Goal: Task Accomplishment & Management: Complete application form

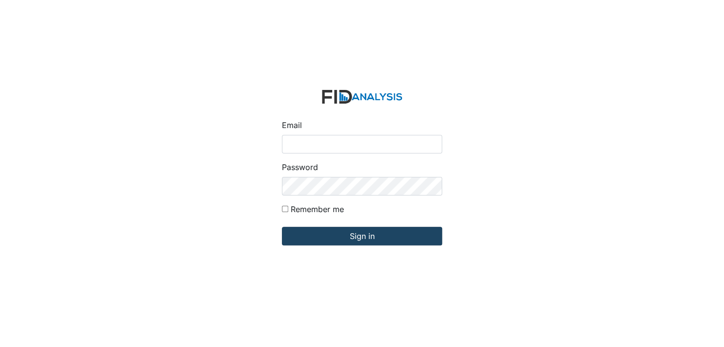
type input "[EMAIL_ADDRESS][DOMAIN_NAME]"
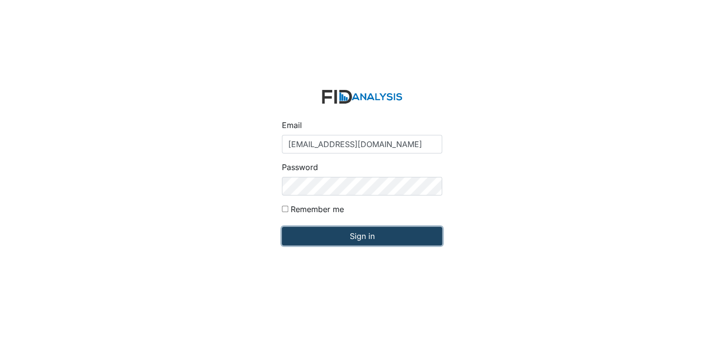
click at [369, 235] on input "Sign in" at bounding box center [362, 236] width 160 height 19
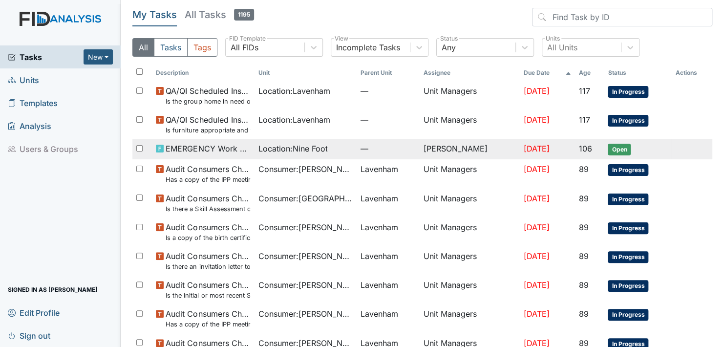
click at [620, 145] on span "Open" at bounding box center [619, 150] width 23 height 12
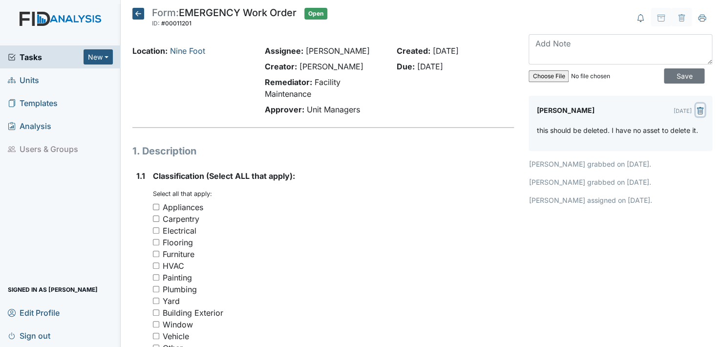
click at [696, 110] on icon "submit" at bounding box center [700, 111] width 8 height 8
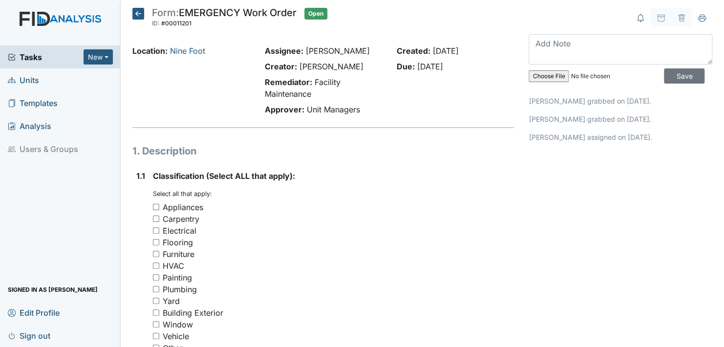
click at [137, 13] on icon at bounding box center [138, 14] width 12 height 12
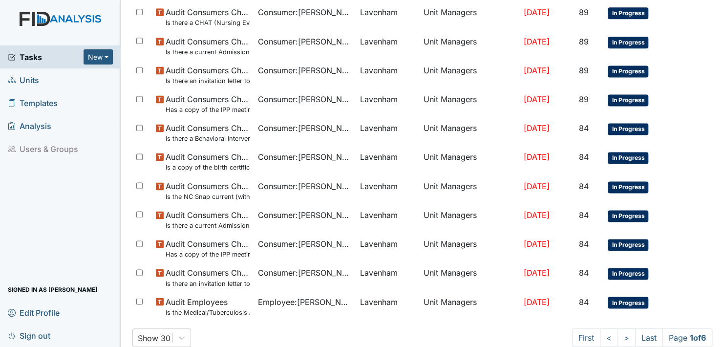
scroll to position [635, 0]
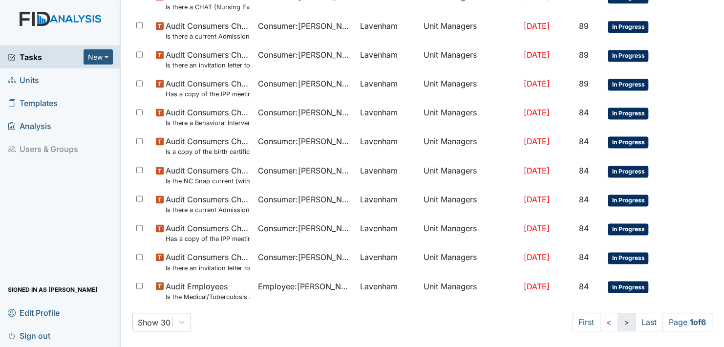
click at [618, 320] on link ">" at bounding box center [627, 322] width 18 height 19
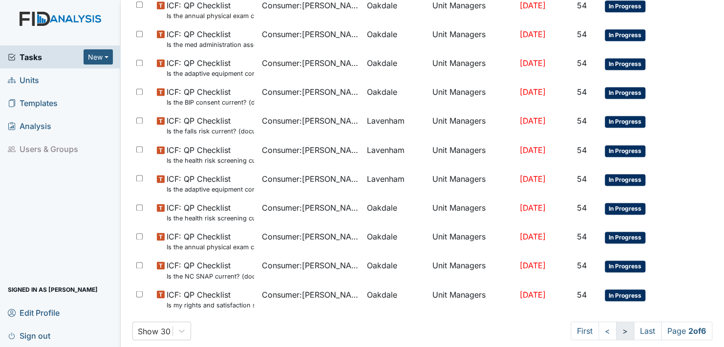
scroll to position [643, 0]
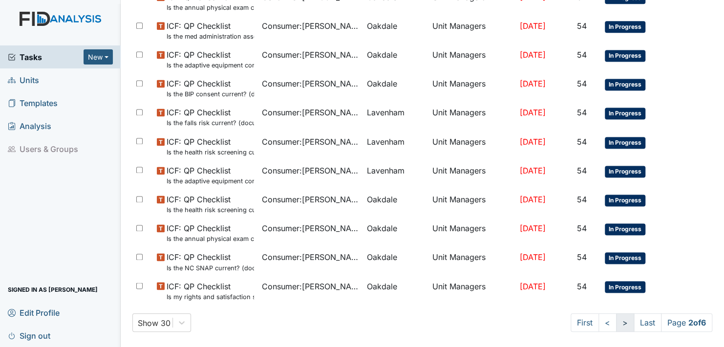
click at [616, 320] on link ">" at bounding box center [625, 322] width 18 height 19
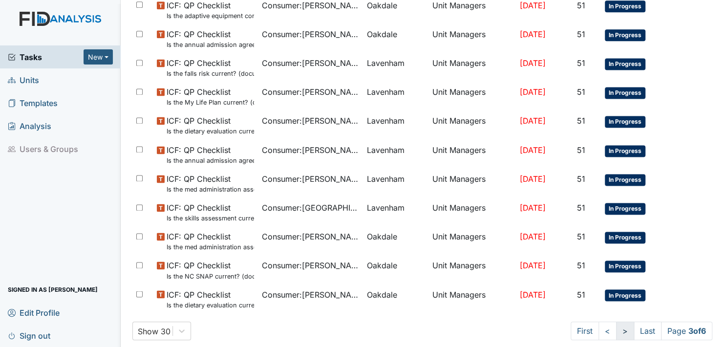
scroll to position [643, 0]
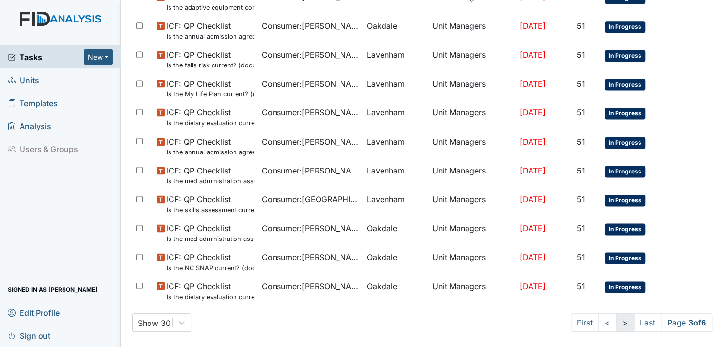
click at [616, 321] on link ">" at bounding box center [625, 322] width 18 height 19
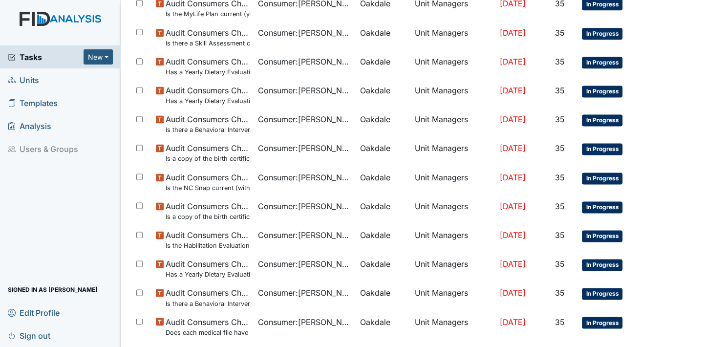
scroll to position [643, 0]
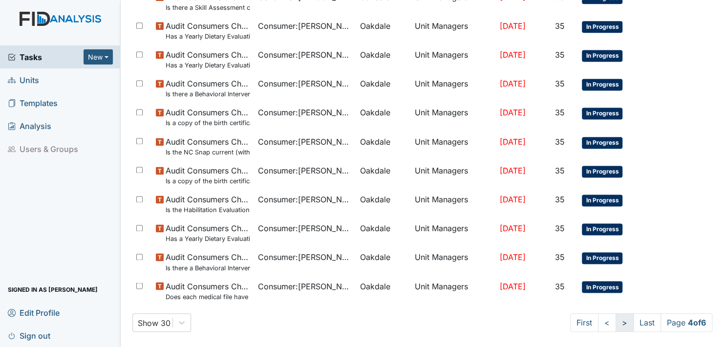
click at [616, 321] on link ">" at bounding box center [625, 322] width 18 height 19
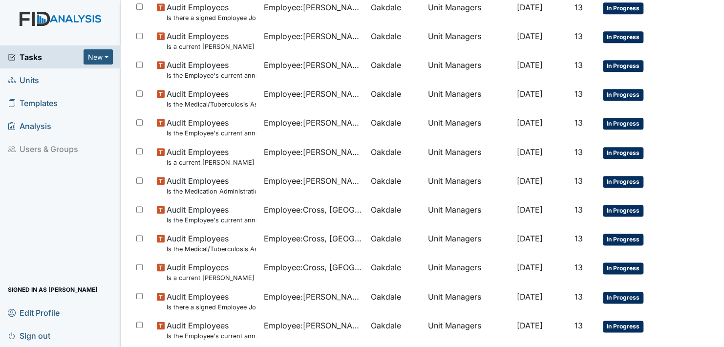
scroll to position [643, 0]
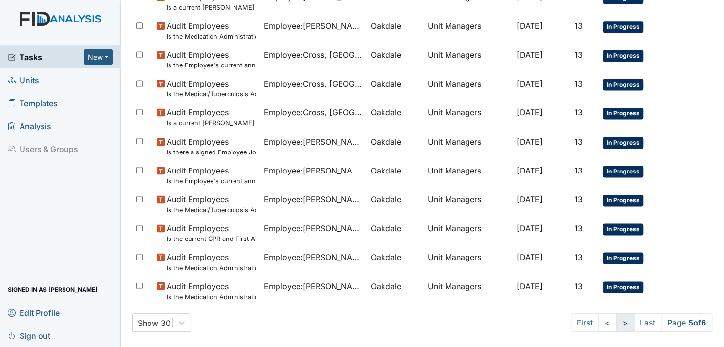
click at [616, 320] on link ">" at bounding box center [625, 322] width 18 height 19
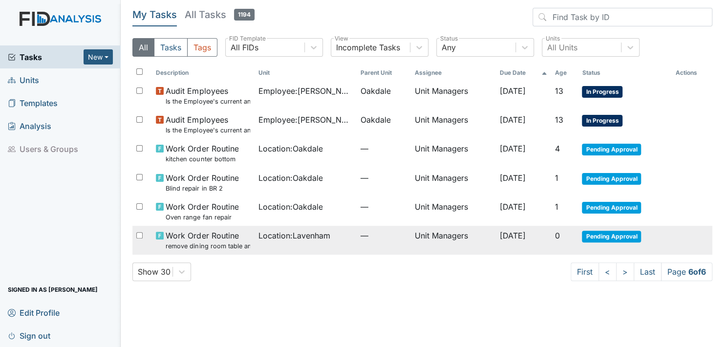
click at [612, 235] on span "Pending Approval" at bounding box center [611, 237] width 59 height 12
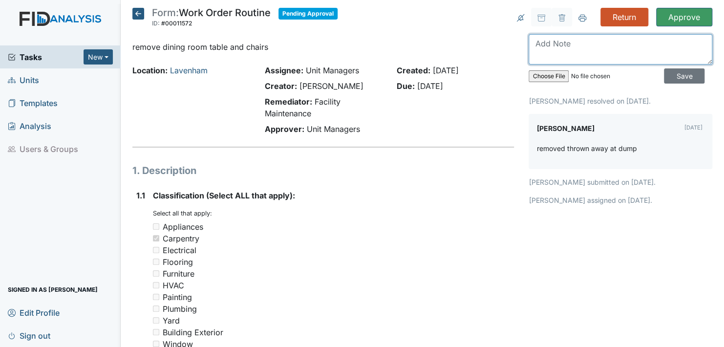
click at [544, 56] on textarea at bounding box center [621, 49] width 184 height 30
type textarea "Thank you, [PERSON_NAME], you did a wonderful job."
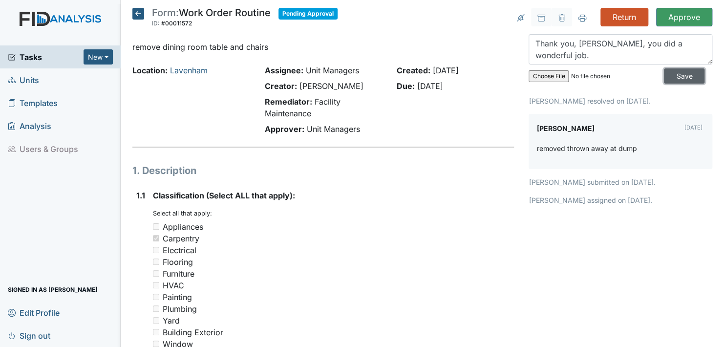
click at [673, 74] on input "Save" at bounding box center [684, 75] width 41 height 15
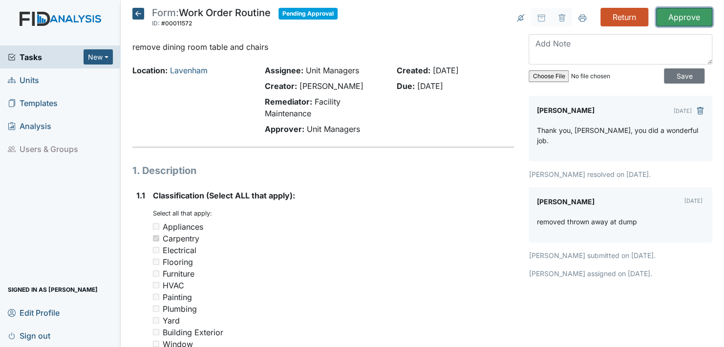
click at [673, 17] on input "Approve" at bounding box center [684, 17] width 56 height 19
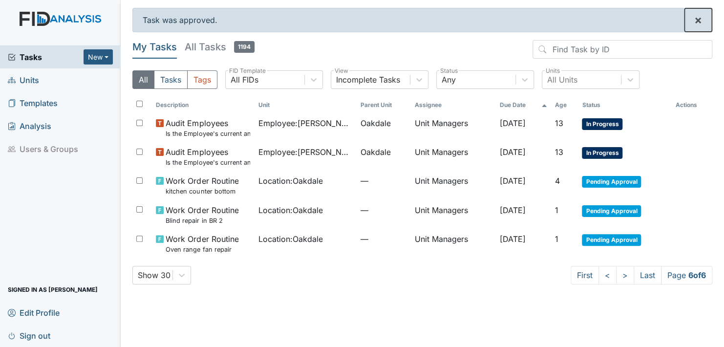
click at [697, 21] on span "×" at bounding box center [698, 20] width 8 height 14
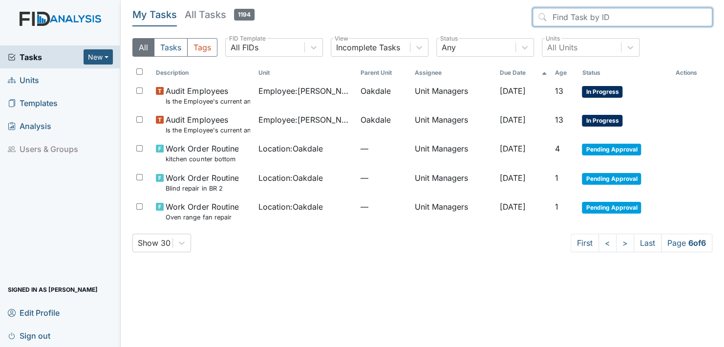
click at [697, 21] on input "search" at bounding box center [623, 17] width 180 height 19
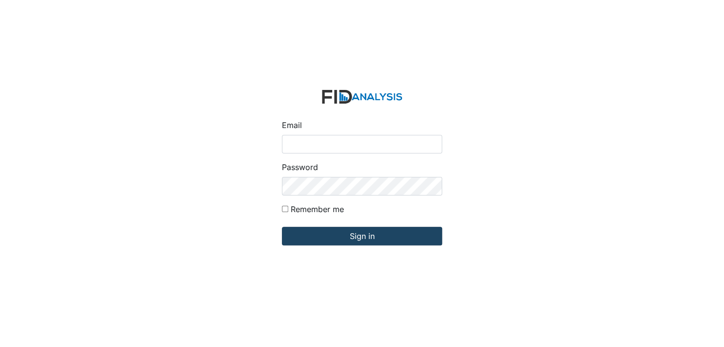
type input "[EMAIL_ADDRESS][DOMAIN_NAME]"
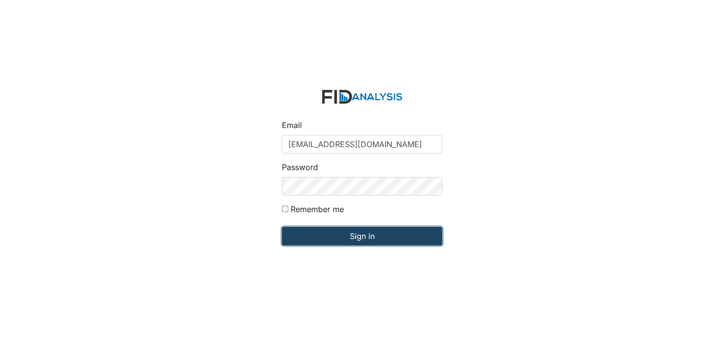
click at [366, 236] on input "Sign in" at bounding box center [362, 236] width 160 height 19
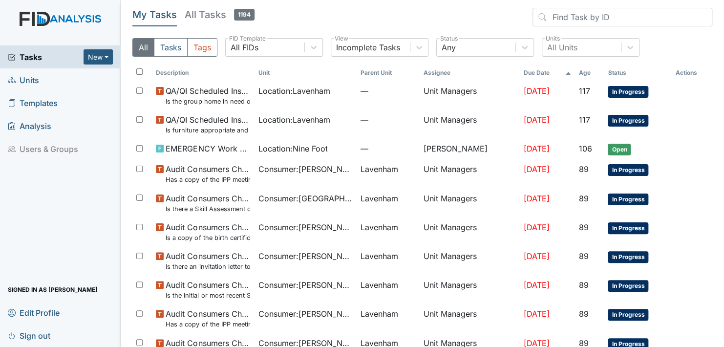
click at [28, 79] on span "Units" at bounding box center [23, 79] width 31 height 15
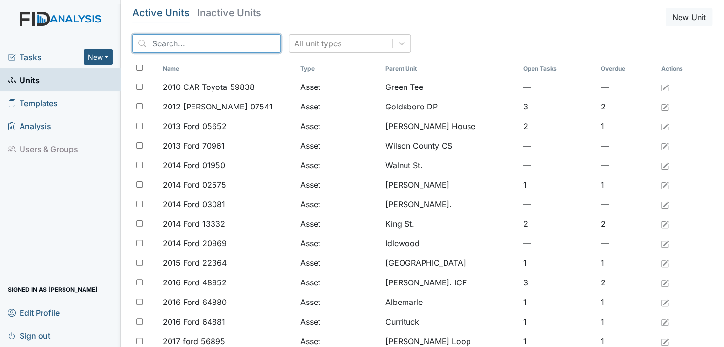
click at [218, 43] on input "search" at bounding box center [206, 43] width 149 height 19
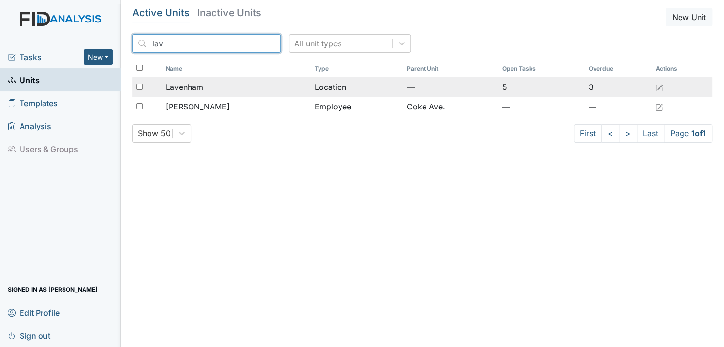
type input "lav"
click at [187, 86] on span "Lavenham" at bounding box center [185, 87] width 38 height 12
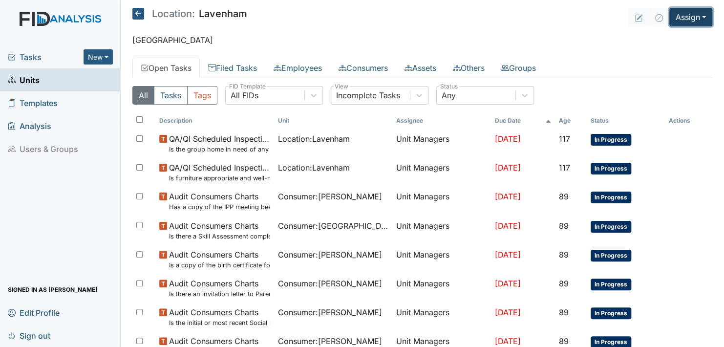
click at [694, 15] on button "Assign" at bounding box center [690, 17] width 43 height 19
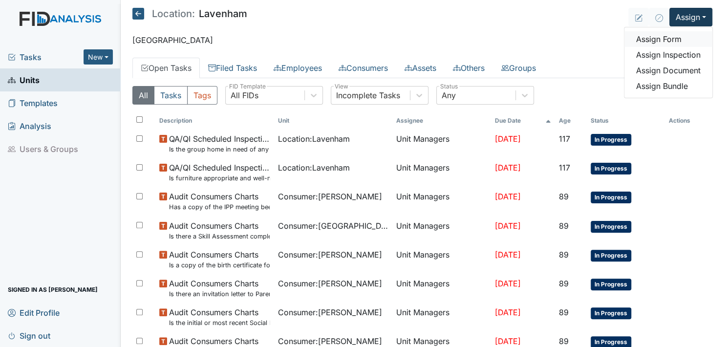
click at [659, 39] on link "Assign Form" at bounding box center [668, 39] width 88 height 16
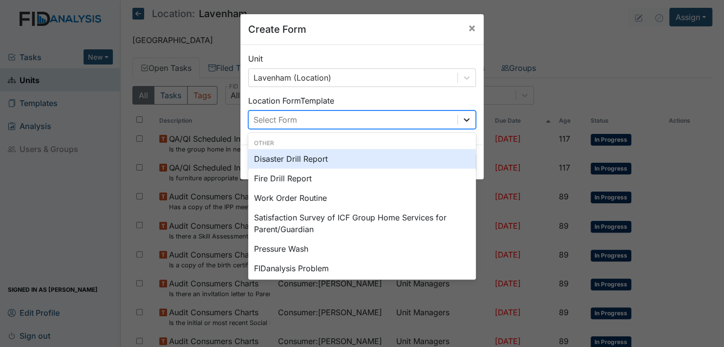
click at [462, 116] on icon at bounding box center [467, 120] width 10 height 10
click at [469, 27] on span "×" at bounding box center [472, 28] width 8 height 14
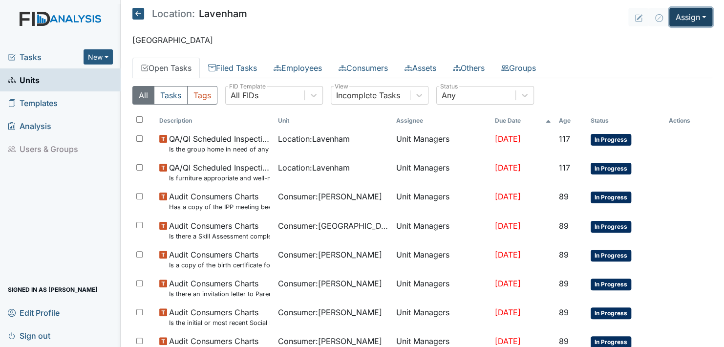
click at [694, 16] on button "Assign" at bounding box center [690, 17] width 43 height 19
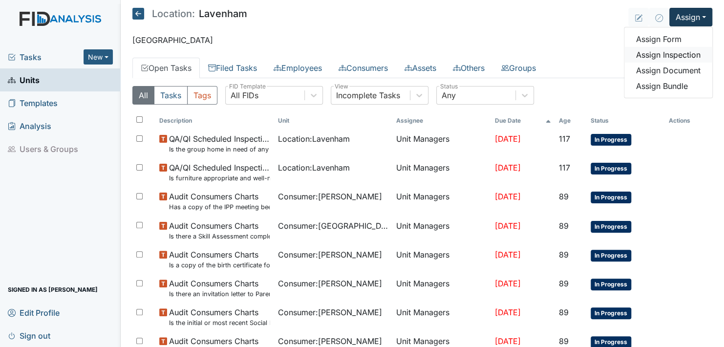
click at [662, 54] on link "Assign Inspection" at bounding box center [668, 55] width 88 height 16
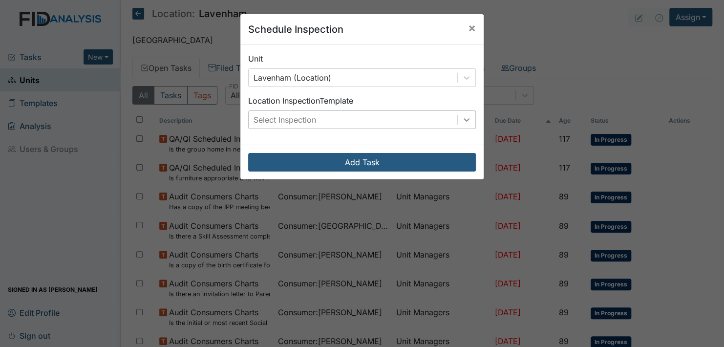
click at [462, 119] on icon at bounding box center [467, 120] width 10 height 10
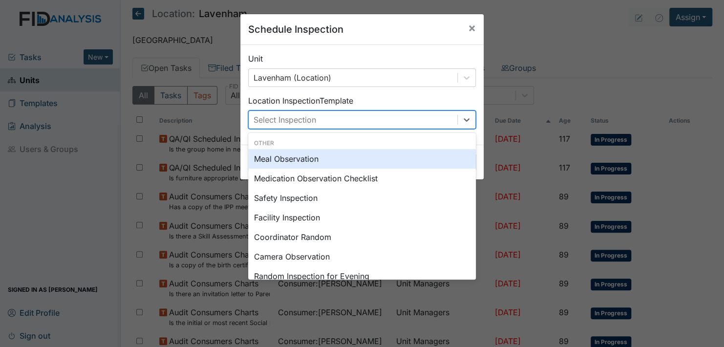
click at [299, 158] on div "Meal Observation" at bounding box center [362, 159] width 228 height 20
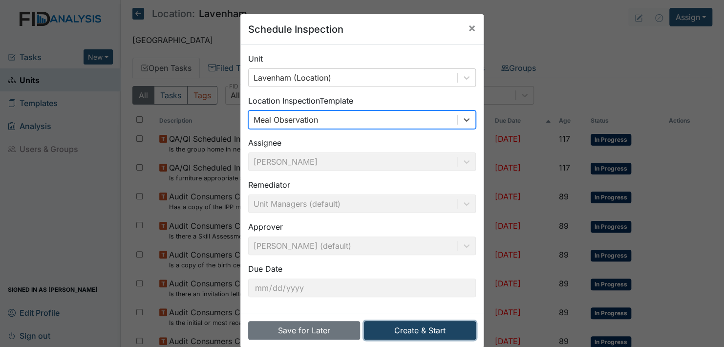
click at [407, 327] on button "Create & Start" at bounding box center [420, 330] width 112 height 19
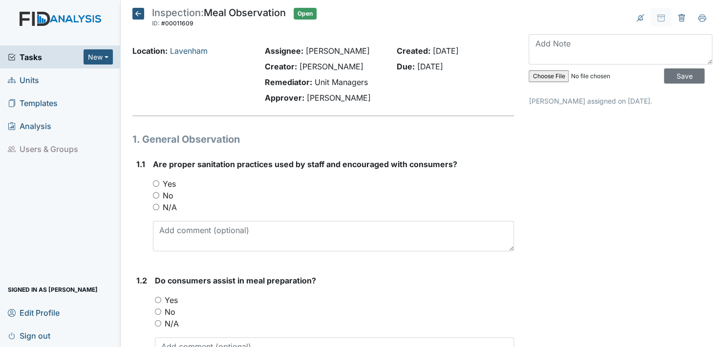
click at [141, 13] on icon at bounding box center [138, 14] width 12 height 12
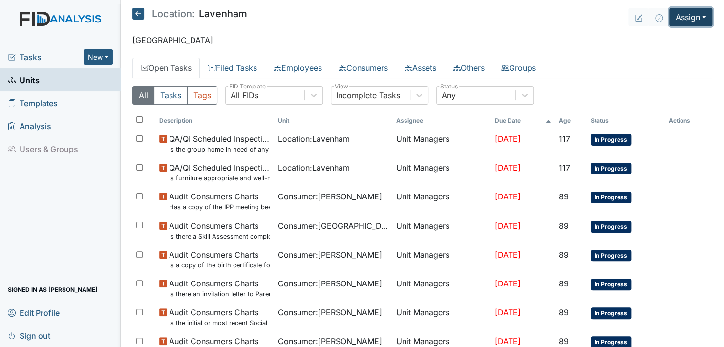
click at [696, 15] on button "Assign" at bounding box center [690, 17] width 43 height 19
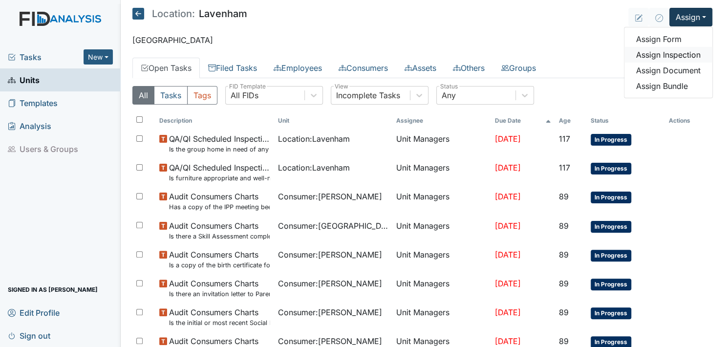
click at [655, 54] on link "Assign Inspection" at bounding box center [668, 55] width 88 height 16
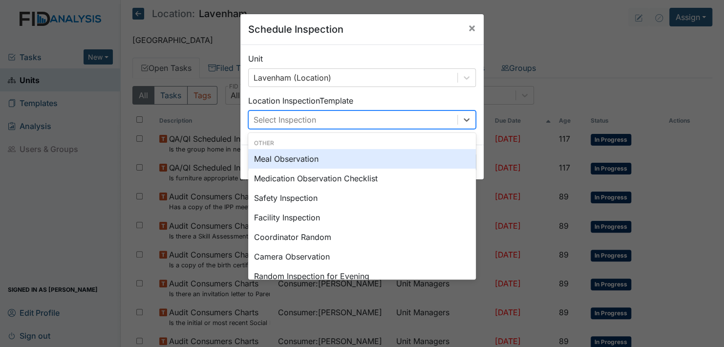
click at [322, 112] on div "Select Inspection" at bounding box center [353, 120] width 209 height 18
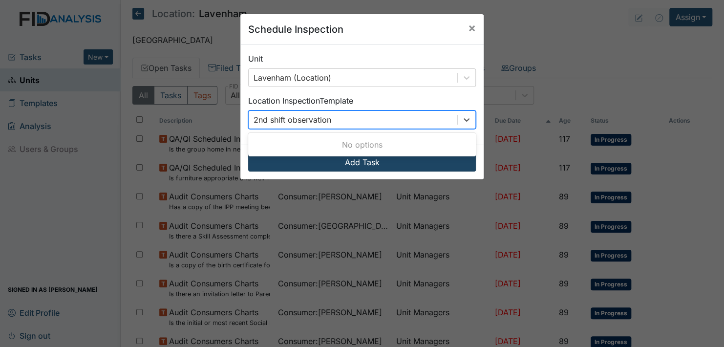
type input "2nd shift observation"
click at [352, 160] on button "Add Task" at bounding box center [362, 162] width 228 height 19
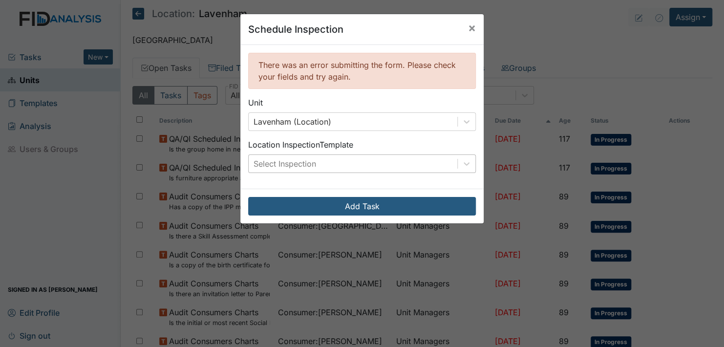
click at [274, 161] on div "Select Inspection" at bounding box center [285, 164] width 63 height 12
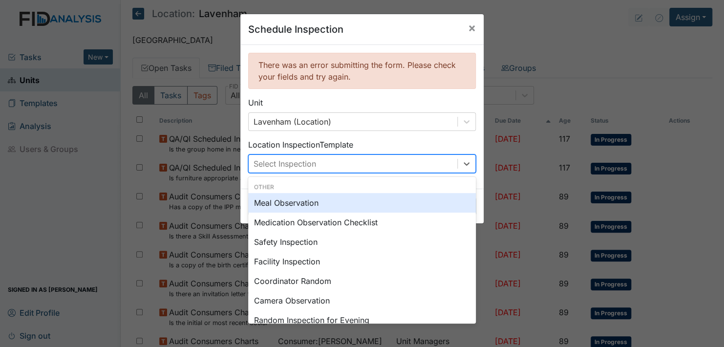
click at [299, 205] on div "Meal Observation" at bounding box center [362, 203] width 228 height 20
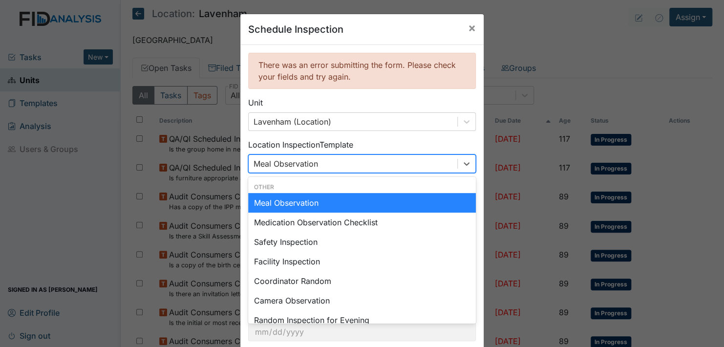
click at [317, 161] on div "Meal Observation" at bounding box center [353, 164] width 209 height 18
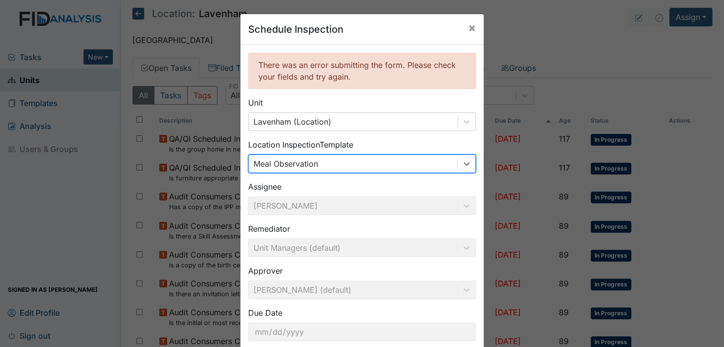
click at [317, 161] on div "Meal Observation" at bounding box center [353, 164] width 209 height 18
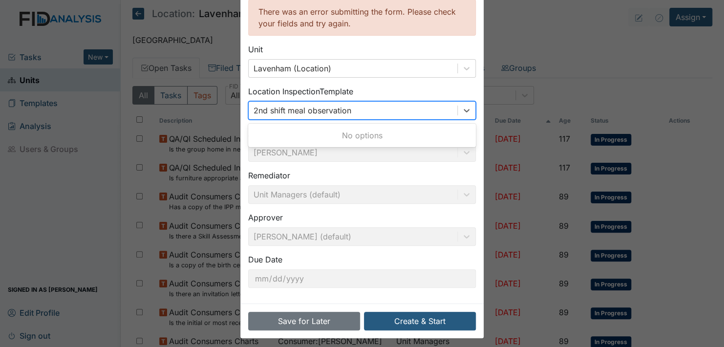
scroll to position [58, 0]
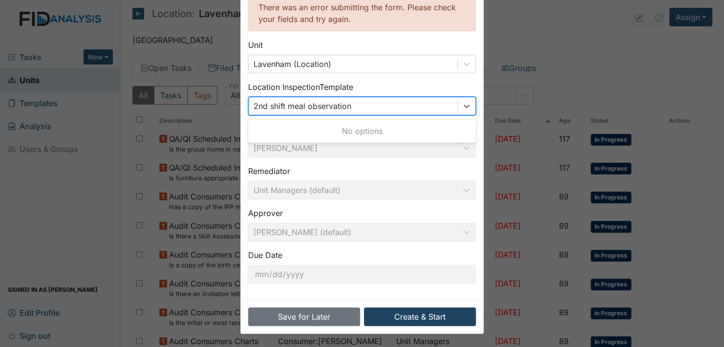
type input "2nd shift meal observation"
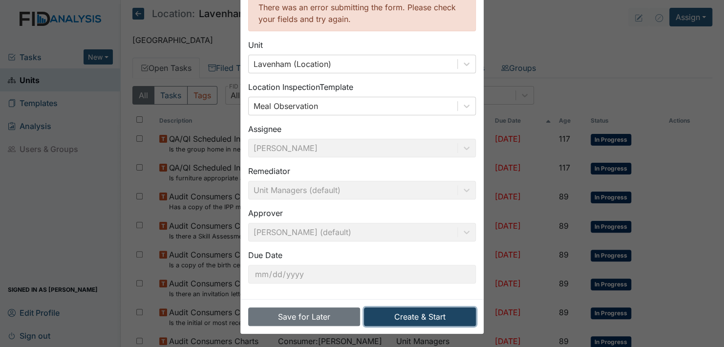
click at [417, 316] on button "Create & Start" at bounding box center [420, 316] width 112 height 19
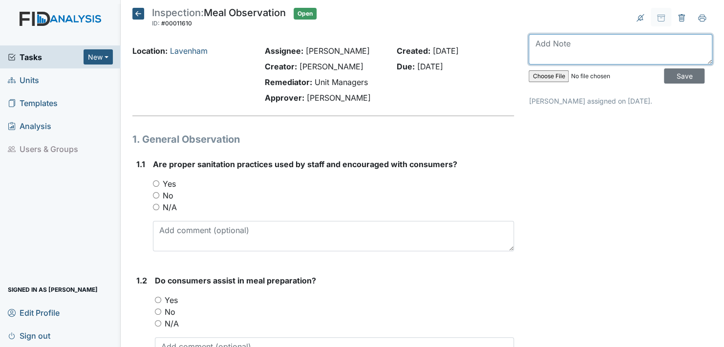
click at [579, 58] on textarea at bounding box center [621, 49] width 184 height 30
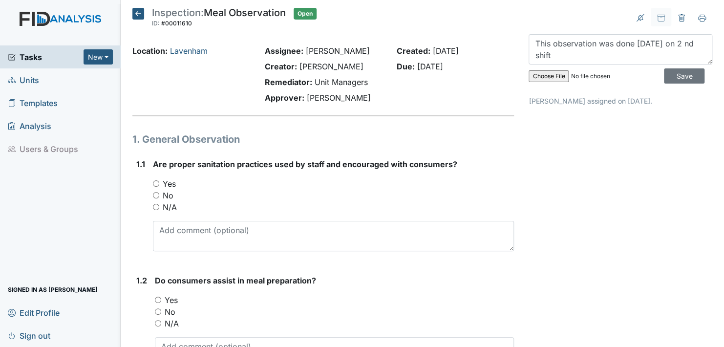
click at [691, 42] on textarea "This observation was done 8/19/25 on 2 nd shift" at bounding box center [621, 49] width 184 height 30
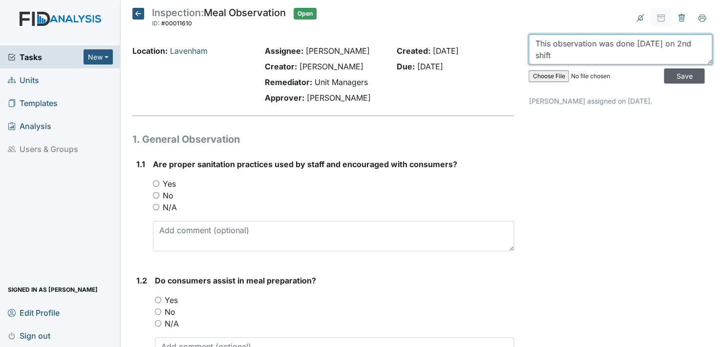
type textarea "This observation was done 8/19/25 on 2nd shift"
click at [674, 75] on input "Save" at bounding box center [684, 75] width 41 height 15
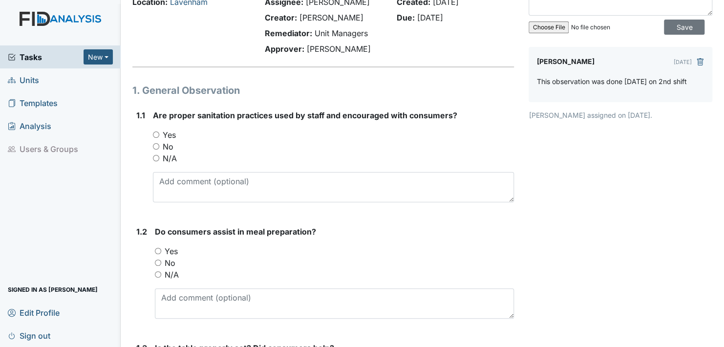
scroll to position [98, 0]
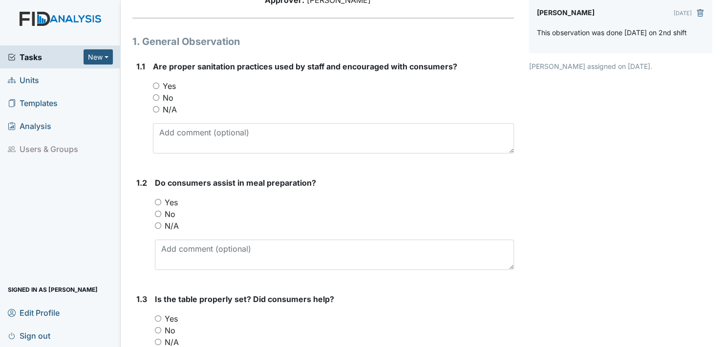
click at [157, 85] on input "Yes" at bounding box center [156, 86] width 6 height 6
radio input "true"
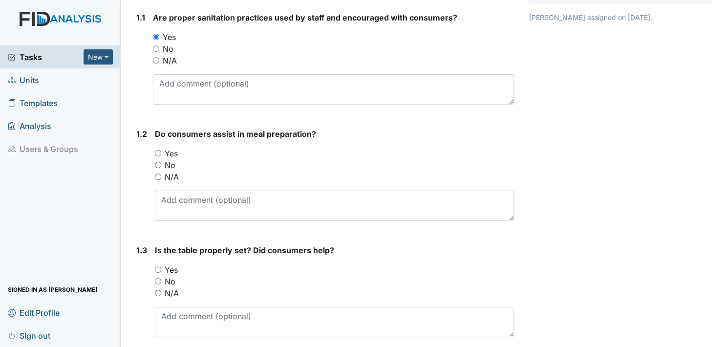
click at [158, 150] on input "Yes" at bounding box center [158, 153] width 6 height 6
radio input "true"
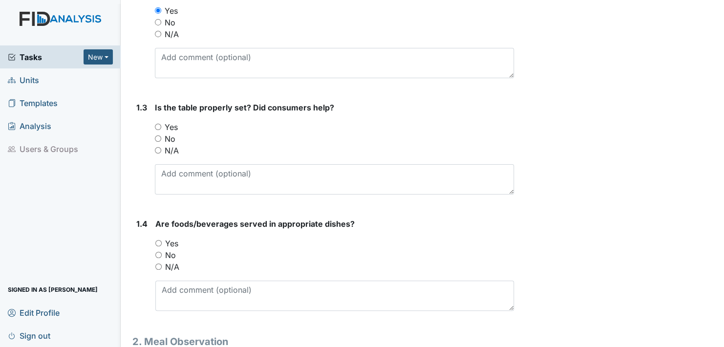
scroll to position [293, 0]
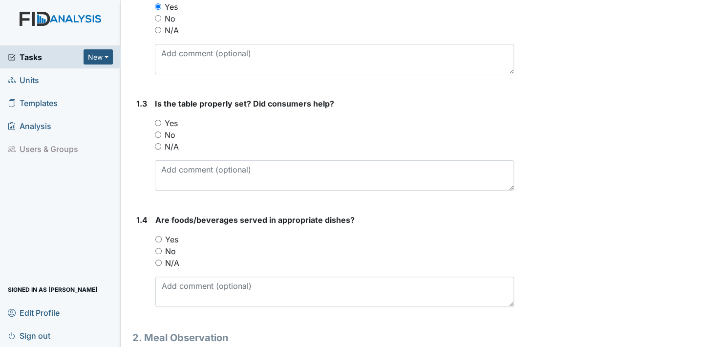
click at [157, 123] on input "Yes" at bounding box center [158, 123] width 6 height 6
radio input "true"
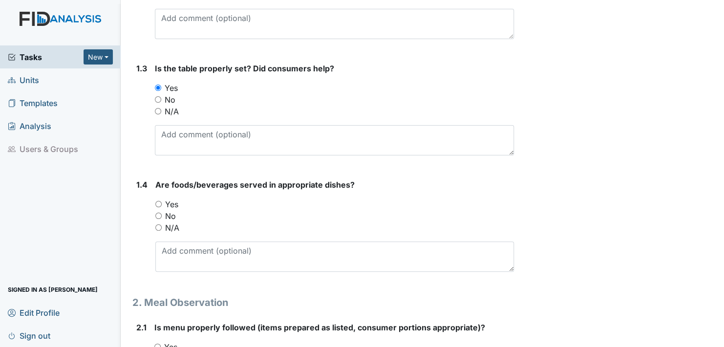
scroll to position [391, 0]
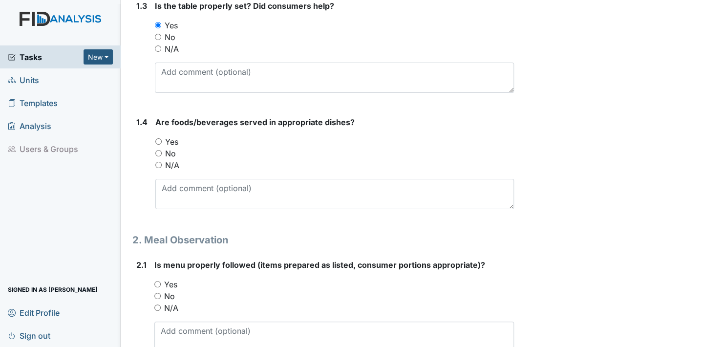
click at [157, 140] on input "Yes" at bounding box center [158, 141] width 6 height 6
radio input "true"
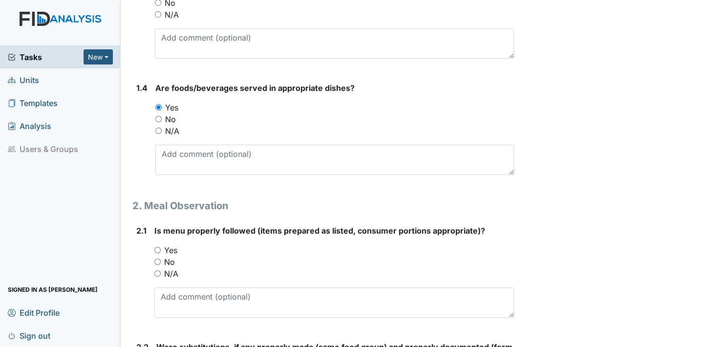
scroll to position [489, 0]
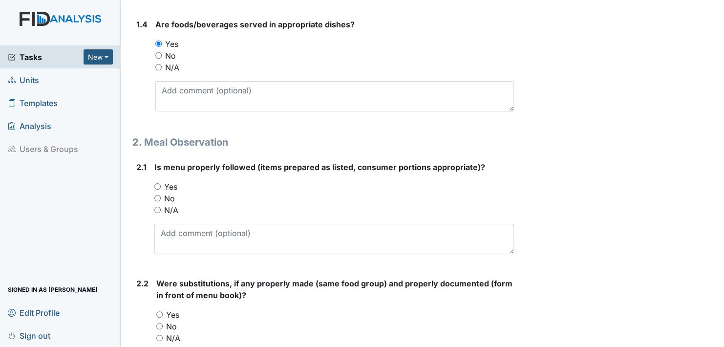
click at [156, 184] on input "Yes" at bounding box center [157, 186] width 6 height 6
radio input "true"
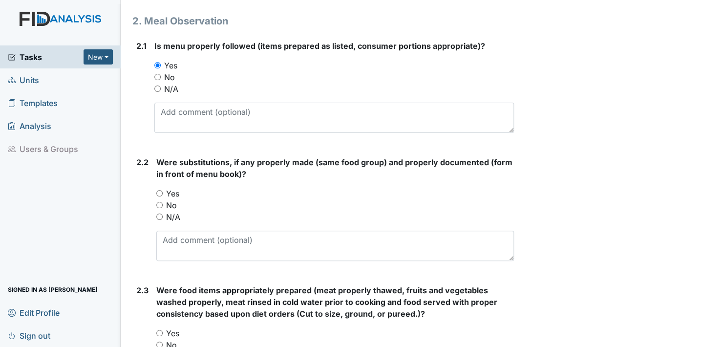
scroll to position [635, 0]
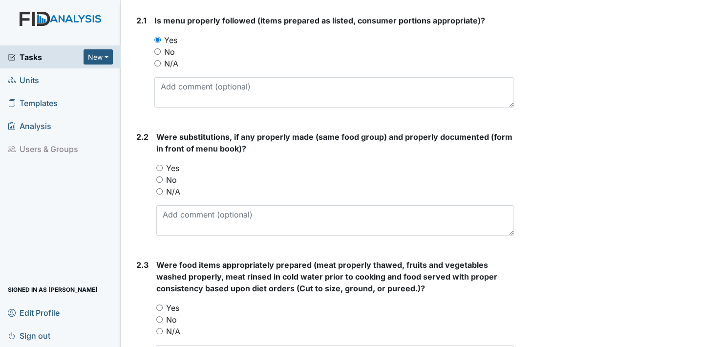
drag, startPoint x: 158, startPoint y: 166, endPoint x: 164, endPoint y: 175, distance: 11.4
click at [159, 168] on input "Yes" at bounding box center [159, 168] width 6 height 6
radio input "true"
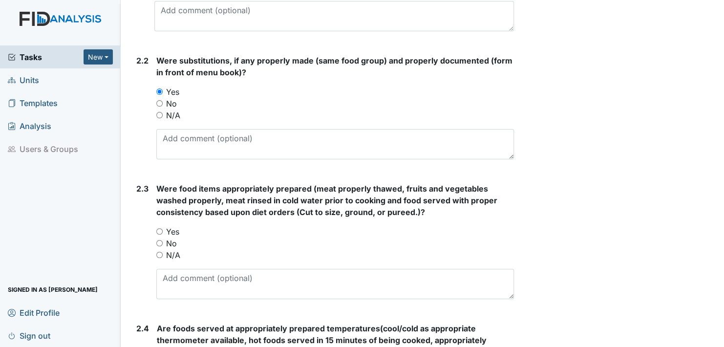
scroll to position [733, 0]
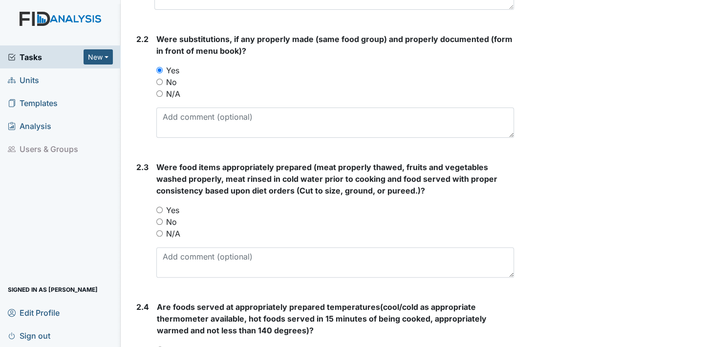
click at [159, 207] on input "Yes" at bounding box center [159, 210] width 6 height 6
radio input "true"
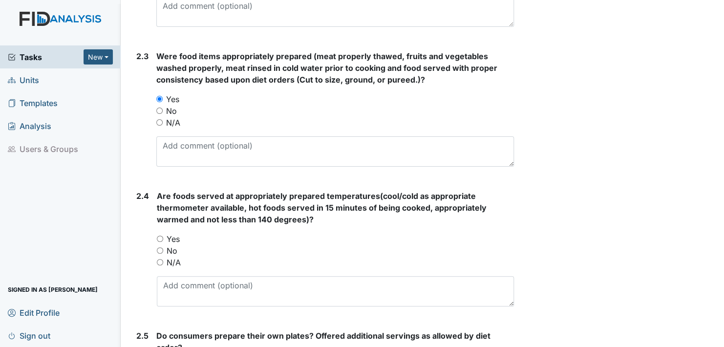
scroll to position [879, 0]
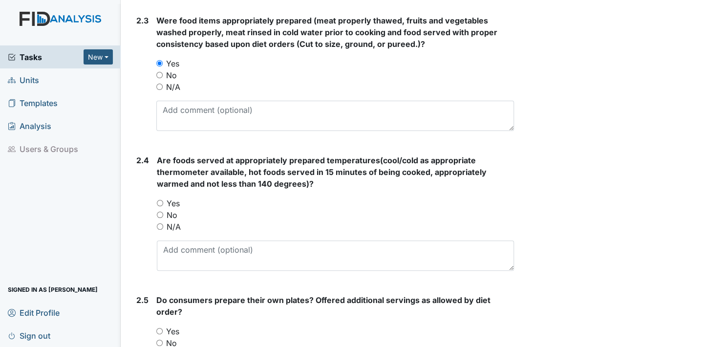
click at [159, 200] on input "Yes" at bounding box center [160, 203] width 6 height 6
radio input "true"
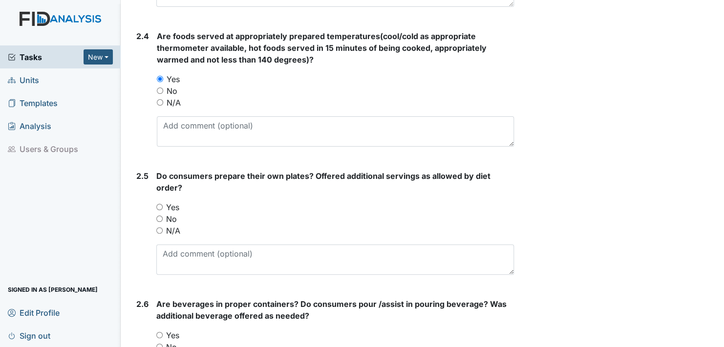
scroll to position [1026, 0]
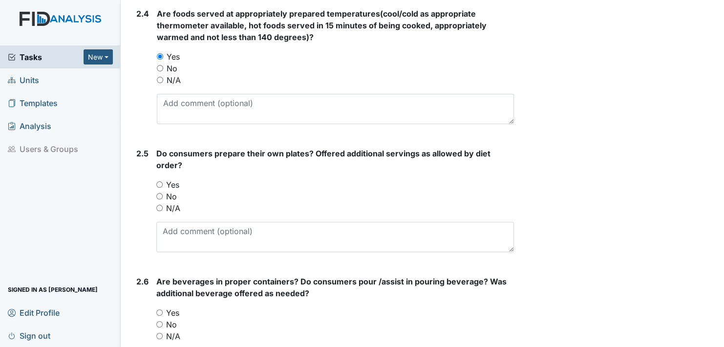
click at [159, 181] on input "Yes" at bounding box center [159, 184] width 6 height 6
radio input "true"
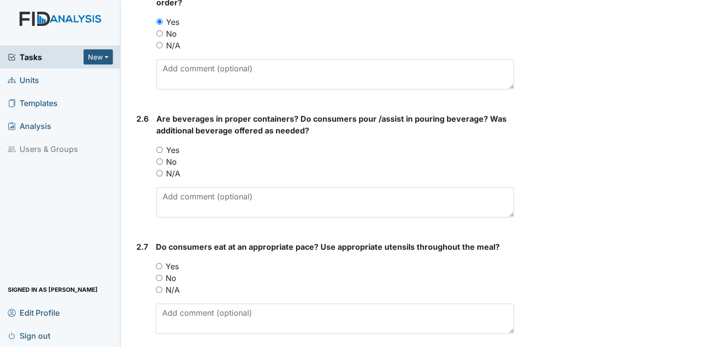
scroll to position [1172, 0]
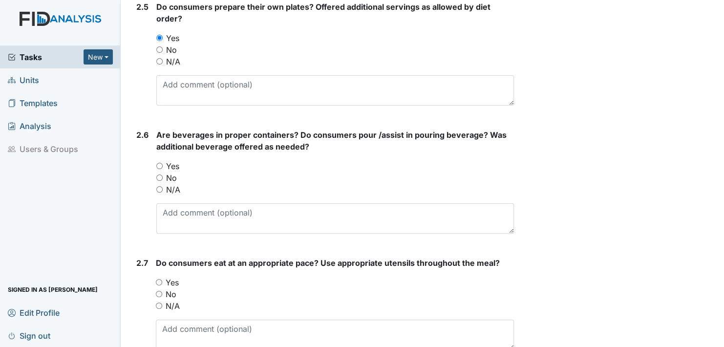
click at [161, 163] on input "Yes" at bounding box center [159, 166] width 6 height 6
radio input "true"
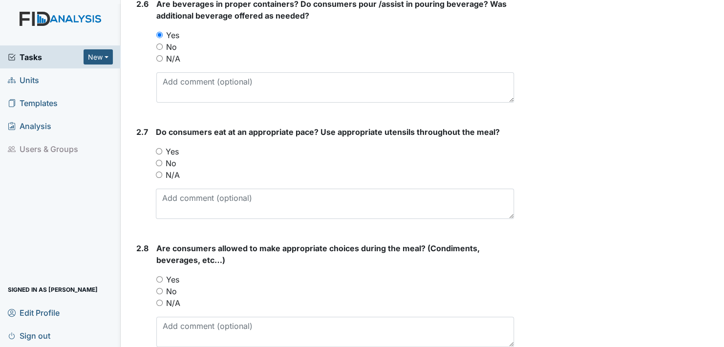
scroll to position [1319, 0]
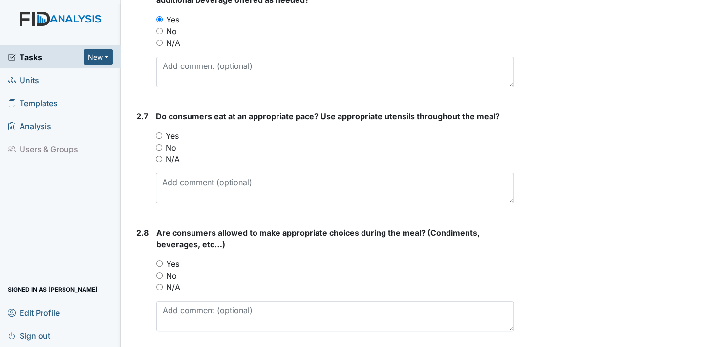
drag, startPoint x: 157, startPoint y: 132, endPoint x: 168, endPoint y: 154, distance: 24.7
click at [158, 135] on input "Yes" at bounding box center [159, 135] width 6 height 6
radio input "true"
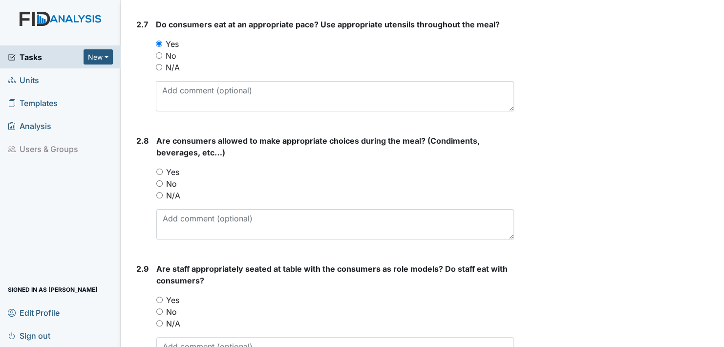
scroll to position [1417, 0]
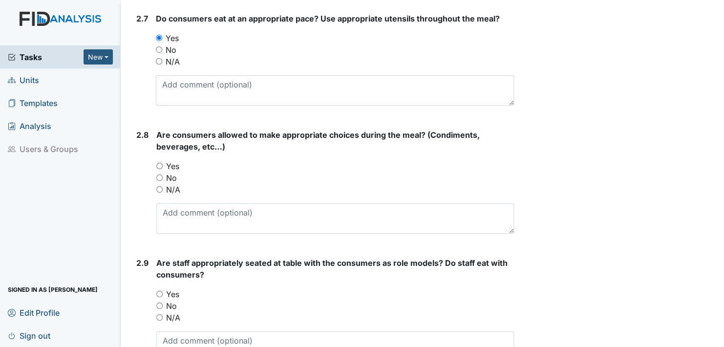
click at [161, 163] on input "Yes" at bounding box center [159, 166] width 6 height 6
radio input "true"
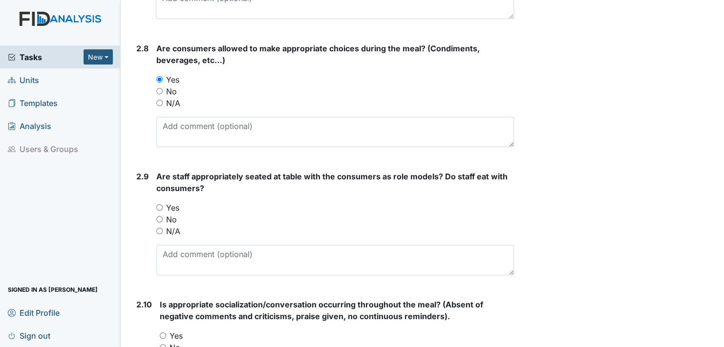
scroll to position [1514, 0]
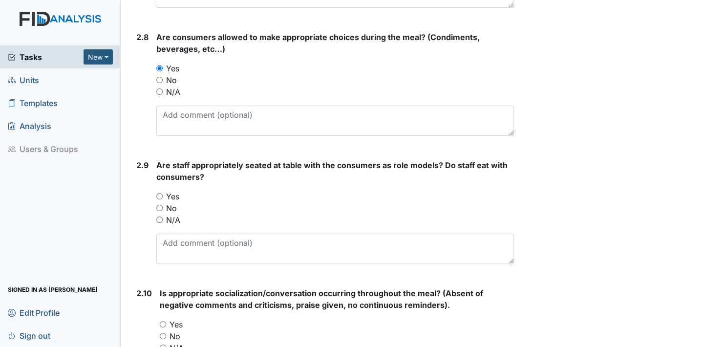
click at [159, 193] on input "Yes" at bounding box center [159, 196] width 6 height 6
radio input "true"
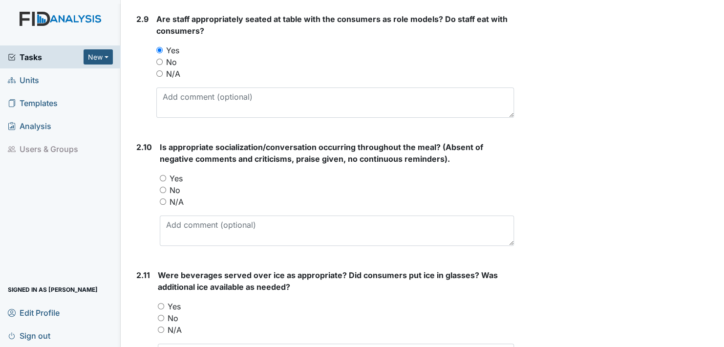
scroll to position [1661, 0]
click at [162, 174] on input "Yes" at bounding box center [163, 177] width 6 height 6
radio input "true"
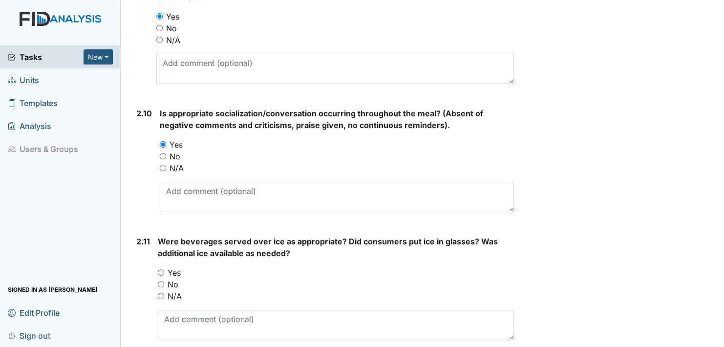
scroll to position [1759, 0]
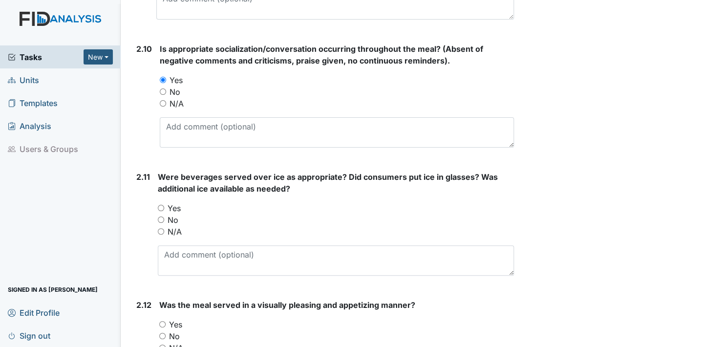
click at [161, 205] on input "Yes" at bounding box center [161, 208] width 6 height 6
radio input "true"
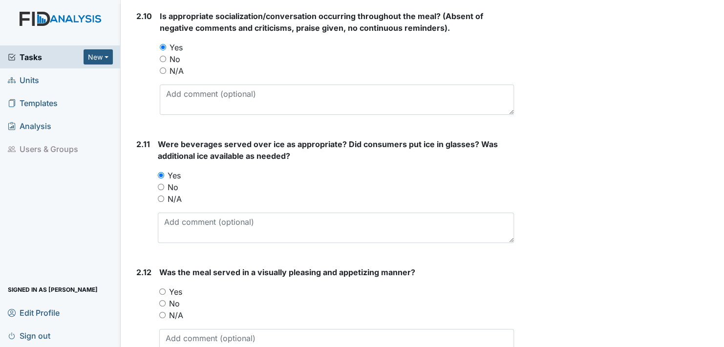
scroll to position [1808, 0]
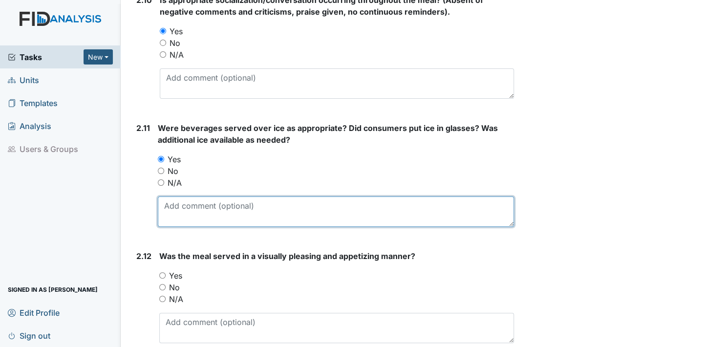
click at [170, 212] on textarea at bounding box center [336, 211] width 356 height 30
click at [282, 202] on textarea "sometimes they do not want ice" at bounding box center [336, 211] width 356 height 30
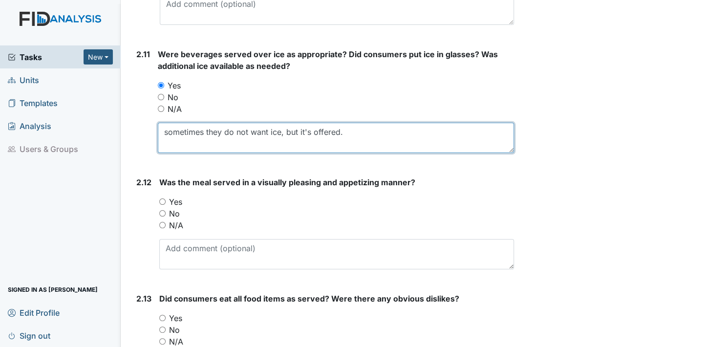
scroll to position [1905, 0]
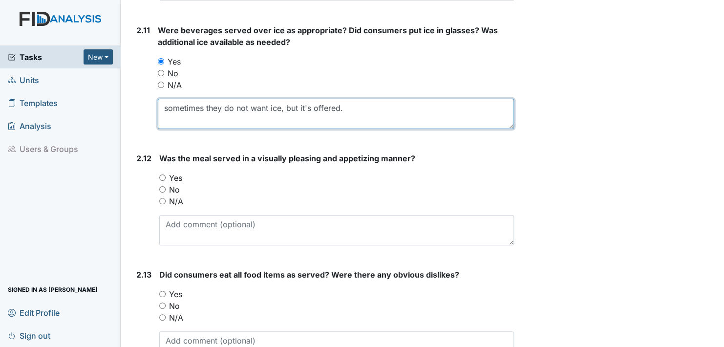
type textarea "sometimes they do not want ice, but it's offered."
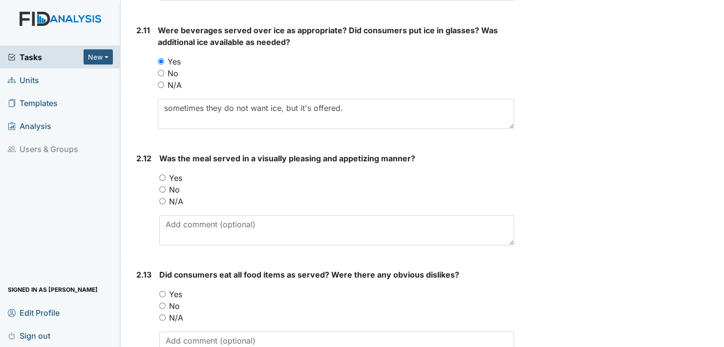
click at [162, 175] on input "Yes" at bounding box center [162, 177] width 6 height 6
radio input "true"
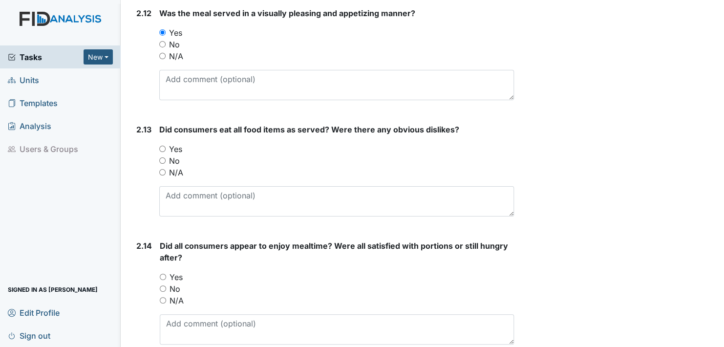
scroll to position [2052, 0]
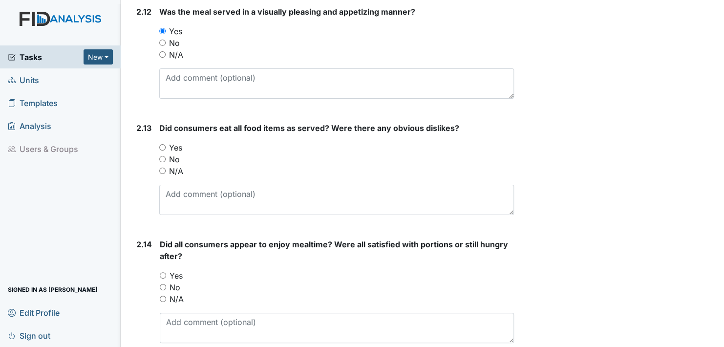
click at [163, 144] on input "Yes" at bounding box center [162, 147] width 6 height 6
radio input "true"
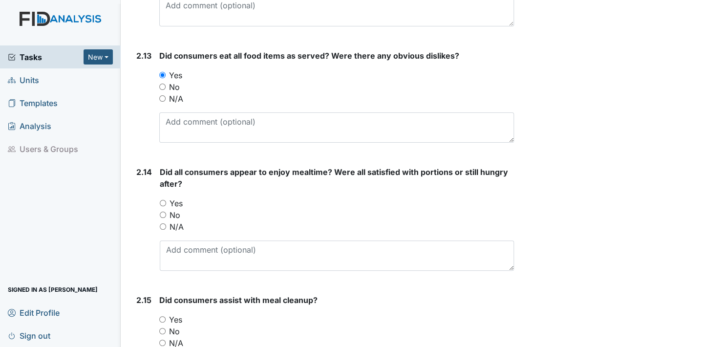
scroll to position [2150, 0]
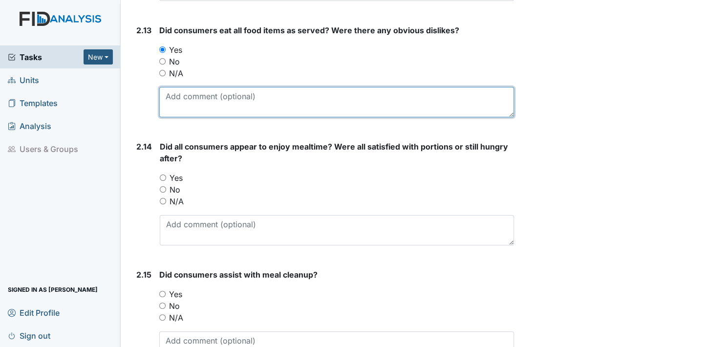
click at [183, 105] on textarea at bounding box center [336, 102] width 355 height 30
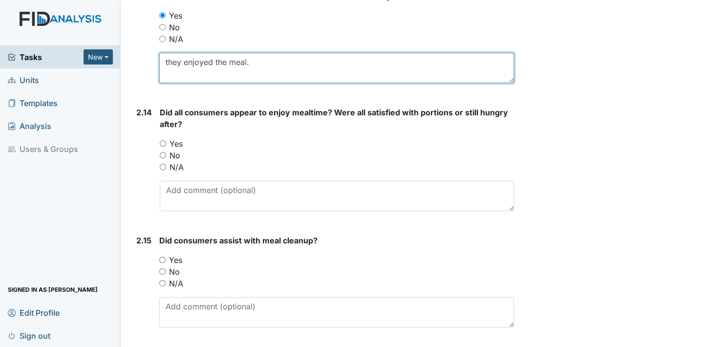
scroll to position [2198, 0]
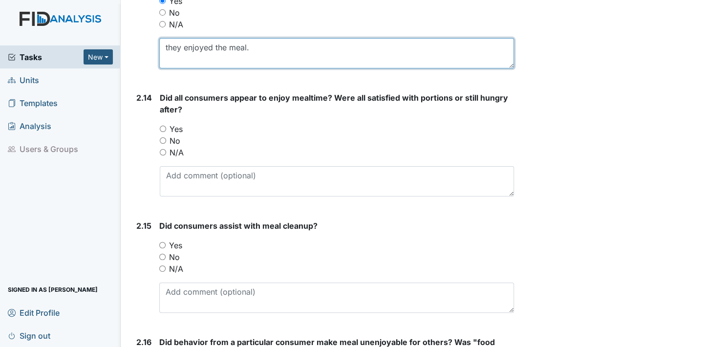
type textarea "they enjoyed the meal."
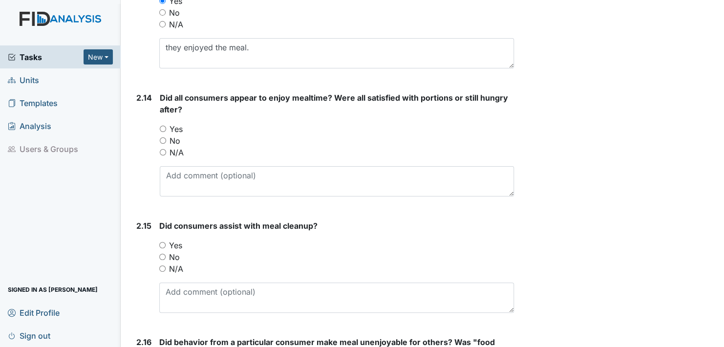
click at [164, 126] on input "Yes" at bounding box center [163, 129] width 6 height 6
radio input "true"
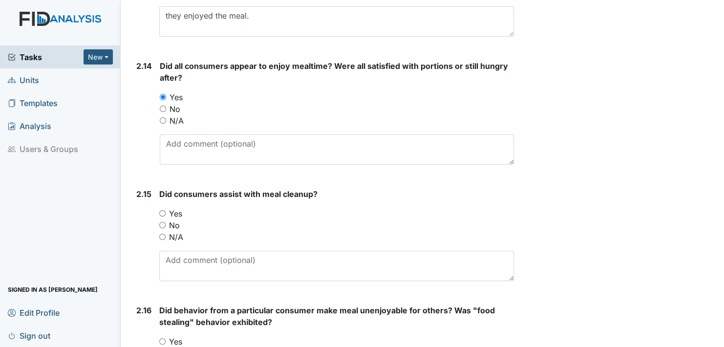
scroll to position [2247, 0]
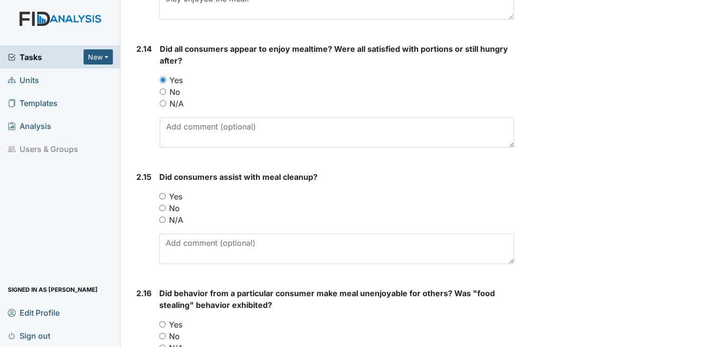
click at [162, 193] on input "Yes" at bounding box center [162, 196] width 6 height 6
radio input "true"
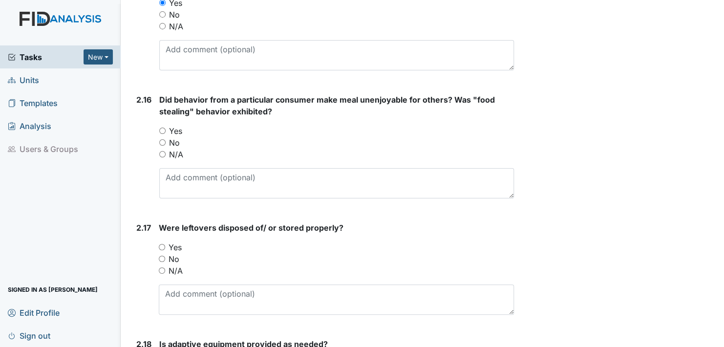
scroll to position [2443, 0]
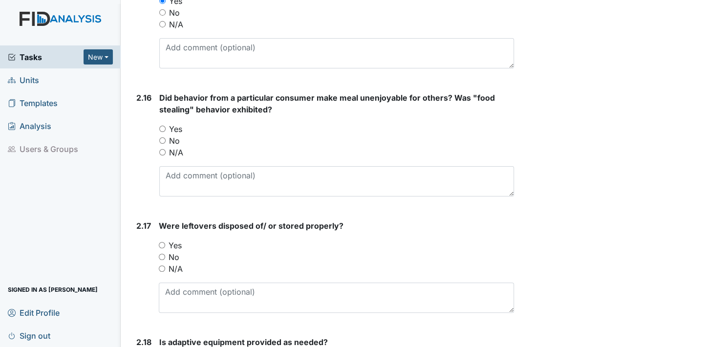
click at [162, 137] on input "No" at bounding box center [162, 140] width 6 height 6
radio input "true"
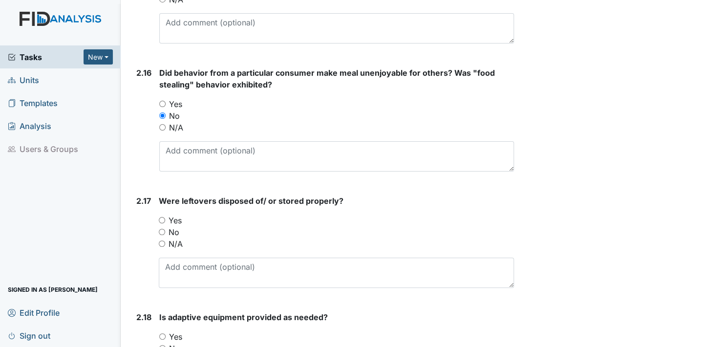
scroll to position [2540, 0]
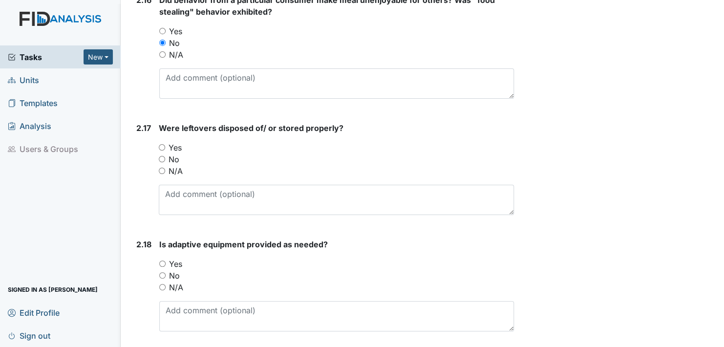
drag, startPoint x: 163, startPoint y: 142, endPoint x: 176, endPoint y: 173, distance: 34.4
click at [165, 144] on input "Yes" at bounding box center [162, 147] width 6 height 6
radio input "true"
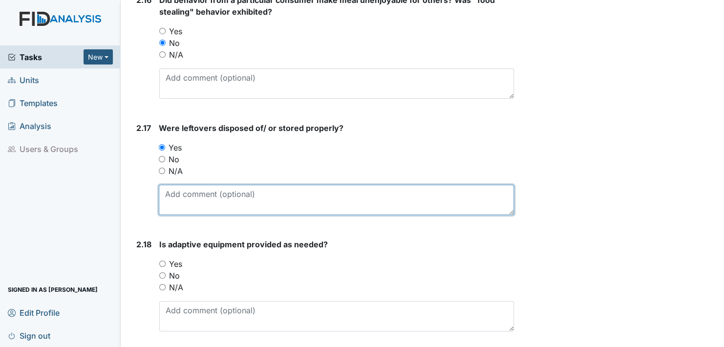
click at [172, 201] on textarea at bounding box center [336, 200] width 355 height 30
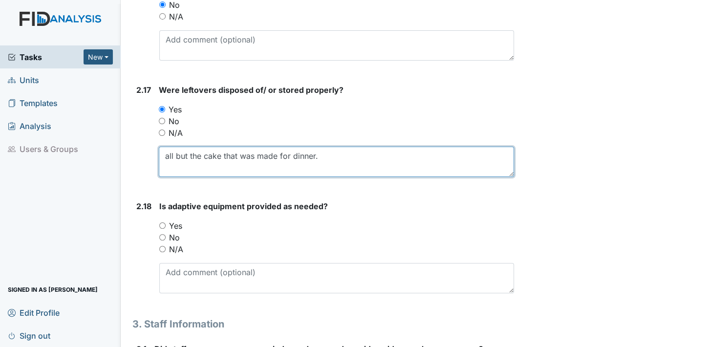
scroll to position [2589, 0]
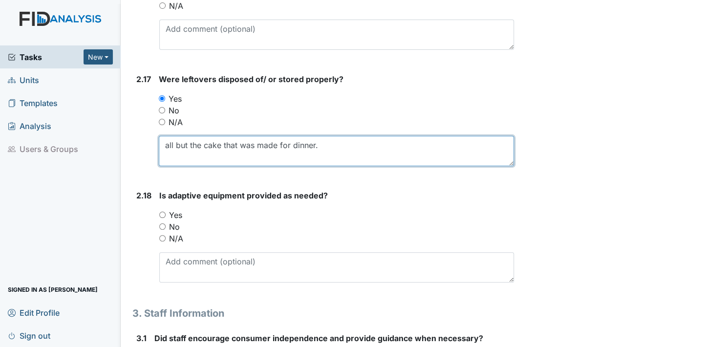
type textarea "all but the cake that was made for dinner."
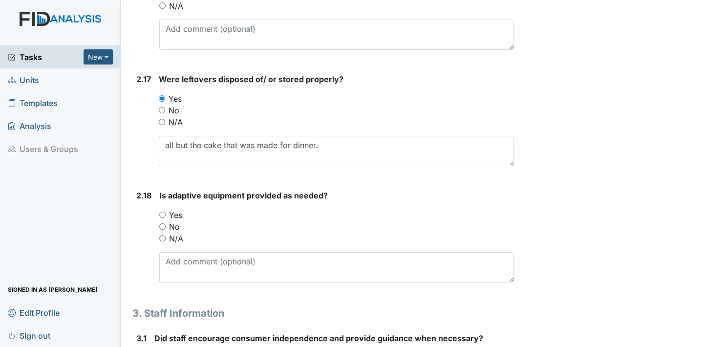
click at [162, 212] on input "Yes" at bounding box center [162, 215] width 6 height 6
radio input "true"
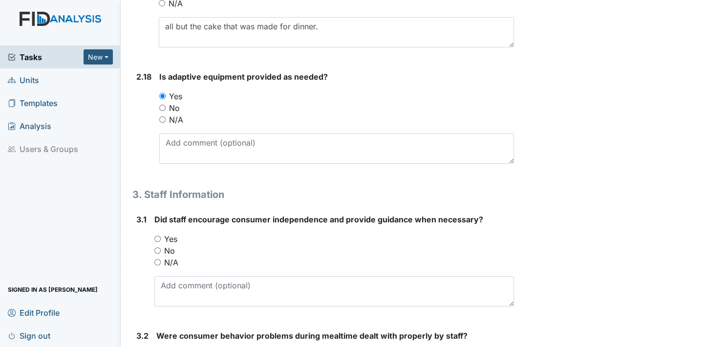
scroll to position [2736, 0]
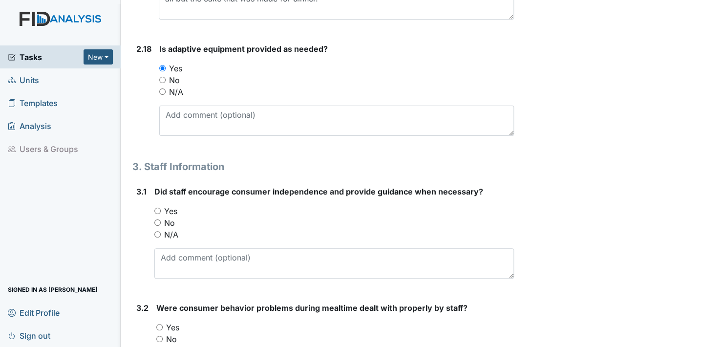
click at [157, 208] on input "Yes" at bounding box center [157, 211] width 6 height 6
radio input "true"
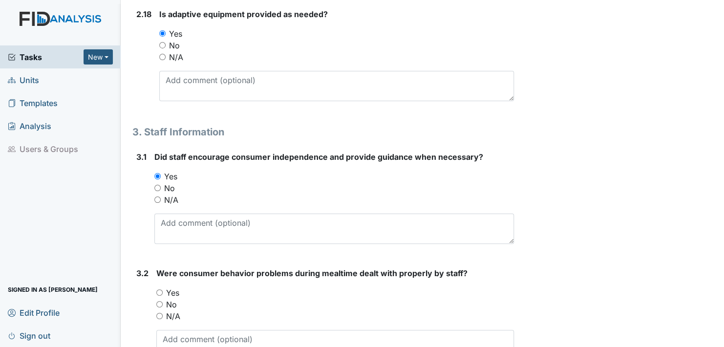
scroll to position [2882, 0]
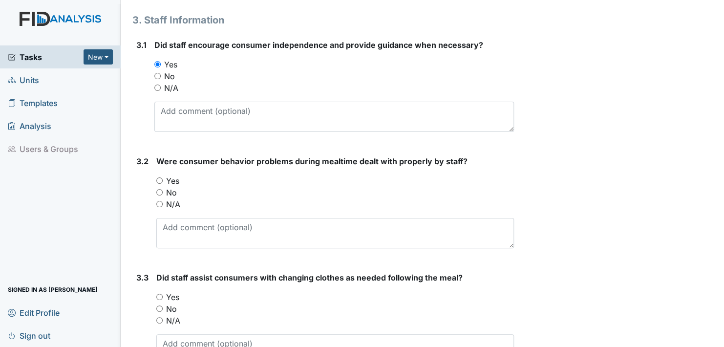
click at [158, 177] on input "Yes" at bounding box center [159, 180] width 6 height 6
radio input "true"
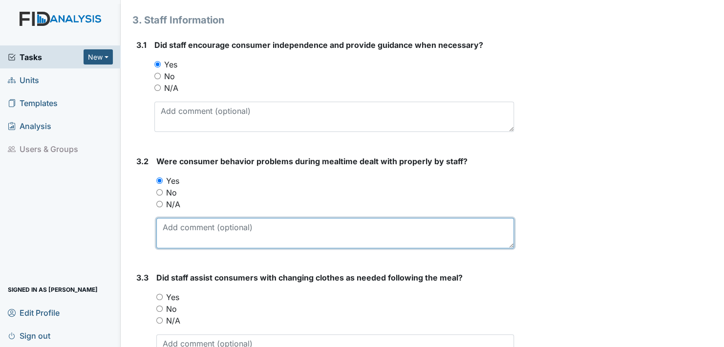
click at [170, 234] on textarea at bounding box center [335, 233] width 358 height 30
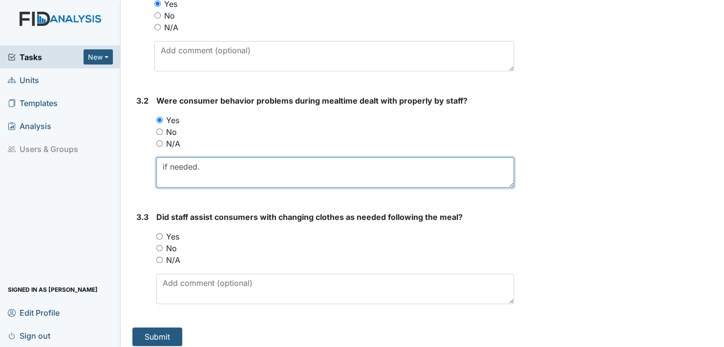
scroll to position [2944, 0]
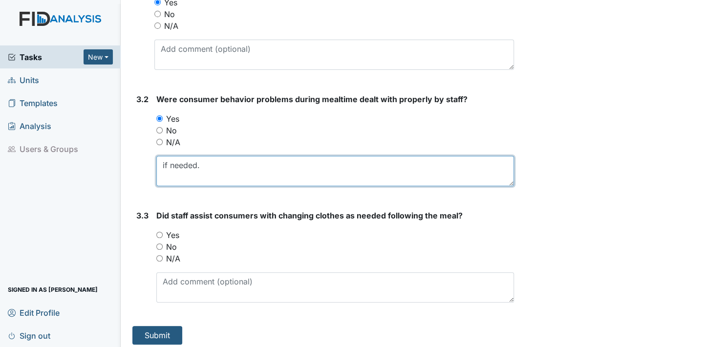
type textarea "if needed."
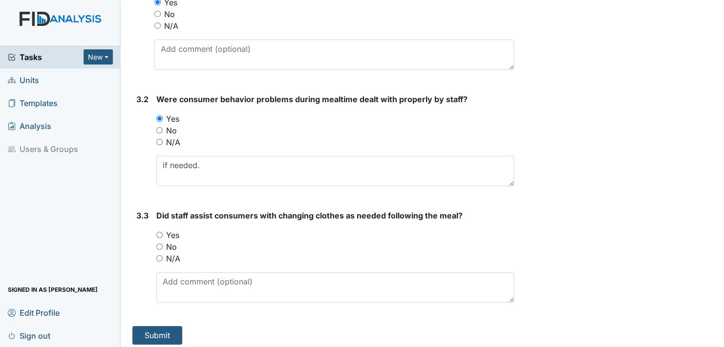
drag, startPoint x: 159, startPoint y: 229, endPoint x: 161, endPoint y: 240, distance: 11.5
click at [159, 232] on input "Yes" at bounding box center [159, 235] width 6 height 6
radio input "true"
click at [151, 327] on button "Submit" at bounding box center [157, 335] width 50 height 19
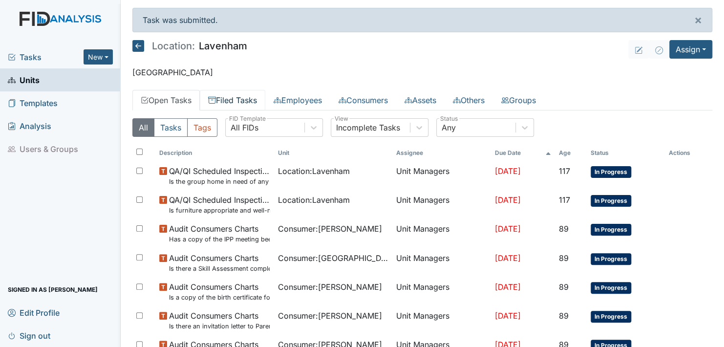
click at [241, 97] on link "Filed Tasks" at bounding box center [232, 100] width 65 height 21
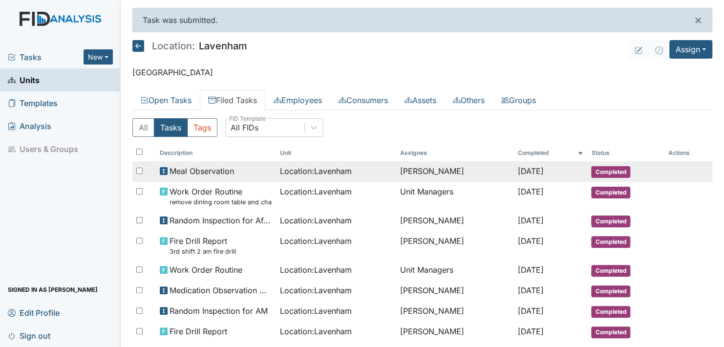
click at [600, 171] on span "Completed" at bounding box center [610, 172] width 39 height 12
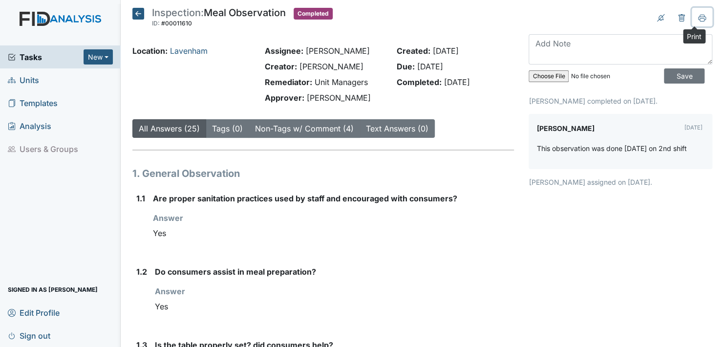
click at [700, 18] on icon at bounding box center [702, 19] width 5 height 3
click at [137, 13] on icon at bounding box center [138, 14] width 12 height 12
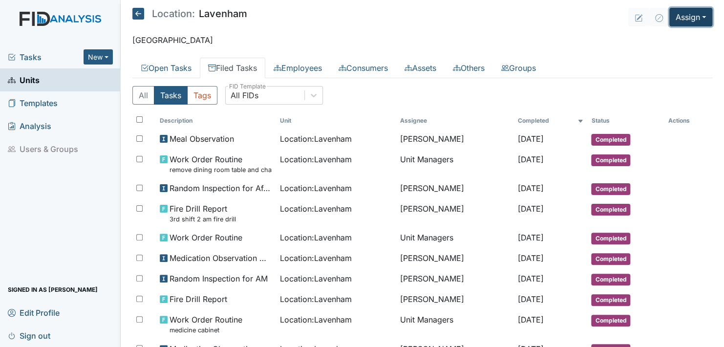
click at [695, 16] on button "Assign" at bounding box center [690, 17] width 43 height 19
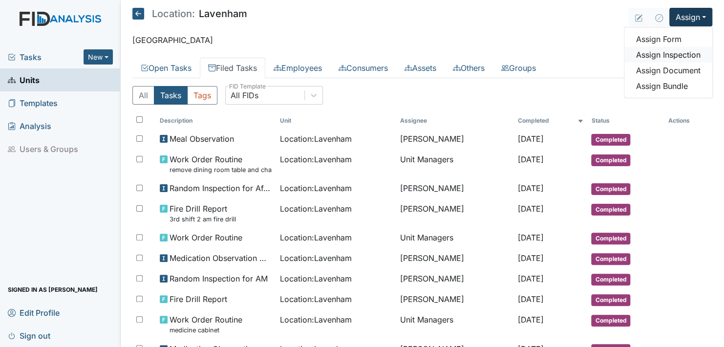
click at [671, 55] on link "Assign Inspection" at bounding box center [668, 55] width 88 height 16
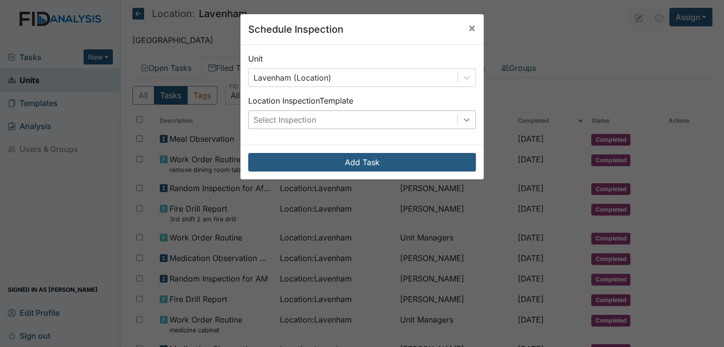
click at [462, 118] on icon at bounding box center [467, 120] width 10 height 10
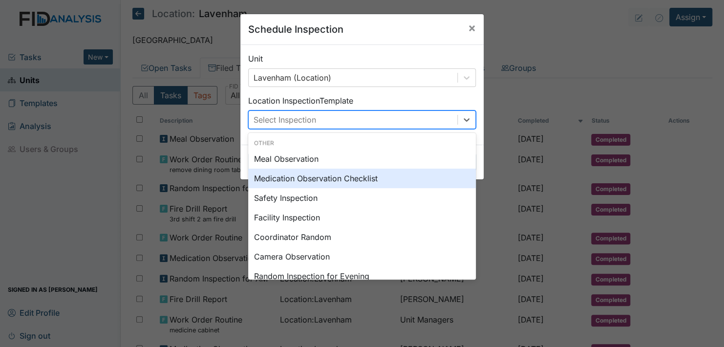
click at [329, 175] on div "Medication Observation Checklist" at bounding box center [362, 179] width 228 height 20
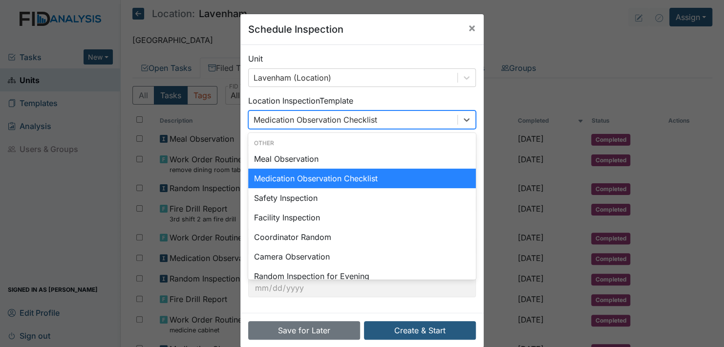
click at [385, 113] on div "Medication Observation Checklist" at bounding box center [353, 120] width 209 height 18
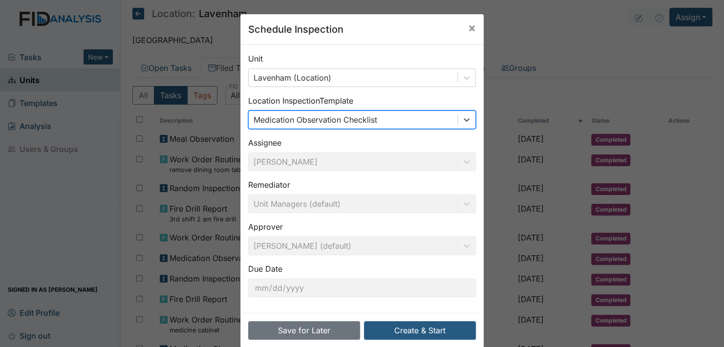
click at [385, 113] on div "Medication Observation Checklist" at bounding box center [353, 120] width 209 height 18
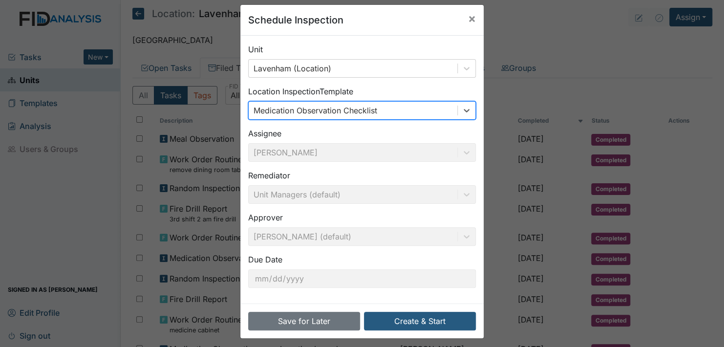
scroll to position [14, 0]
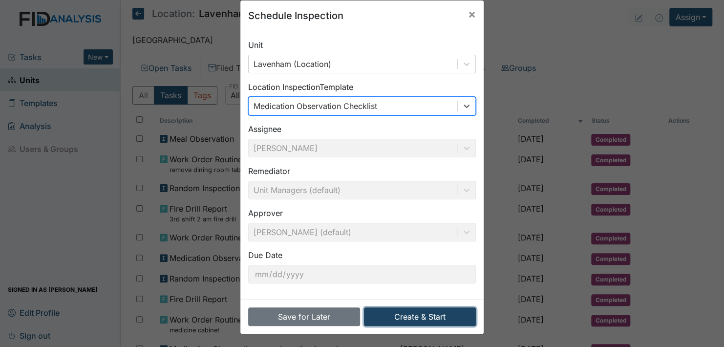
click at [406, 315] on button "Create & Start" at bounding box center [420, 316] width 112 height 19
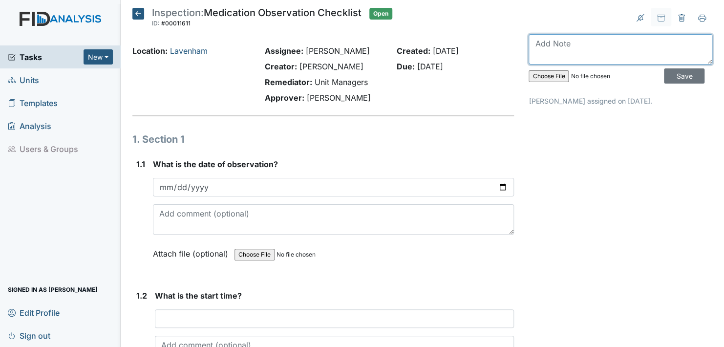
click at [592, 50] on textarea at bounding box center [621, 49] width 184 height 30
type textarea "This was done on 8/19/25 on 2nd shift."
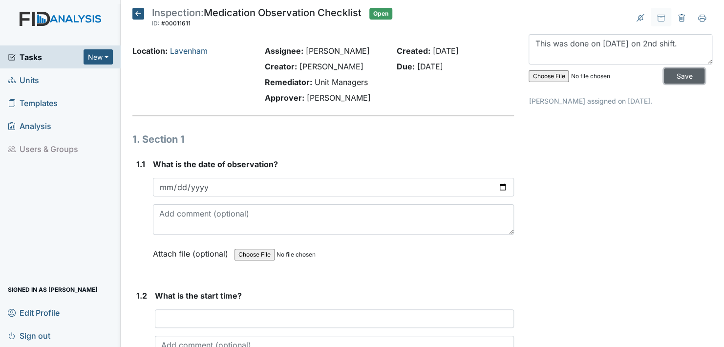
click at [675, 73] on input "Save" at bounding box center [684, 75] width 41 height 15
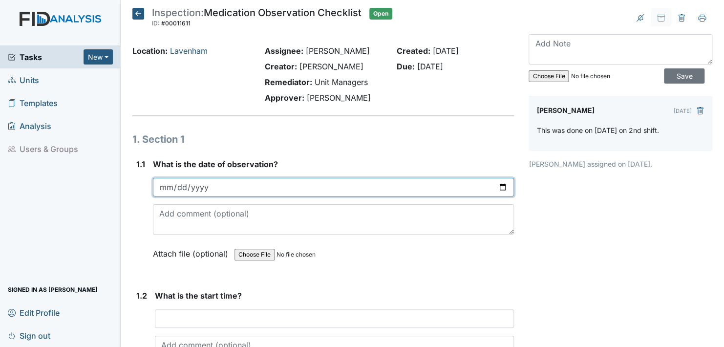
click at [499, 187] on input "date" at bounding box center [333, 187] width 361 height 19
type input "2025-08-19"
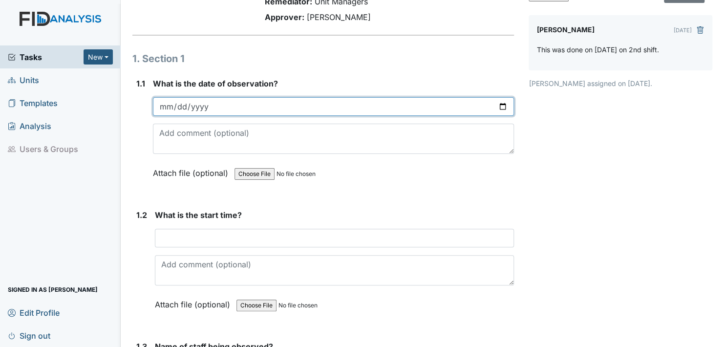
scroll to position [98, 0]
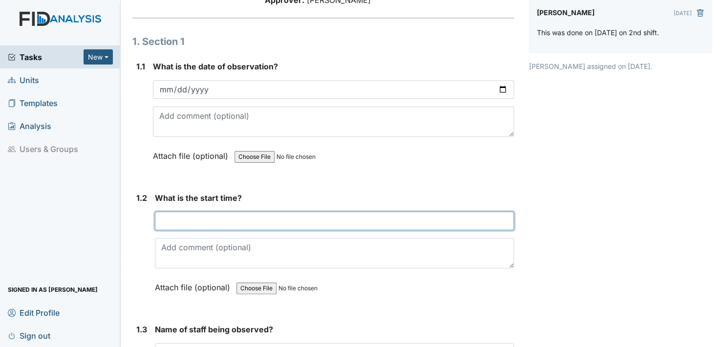
click at [164, 220] on input "text" at bounding box center [334, 221] width 359 height 19
type input "5"
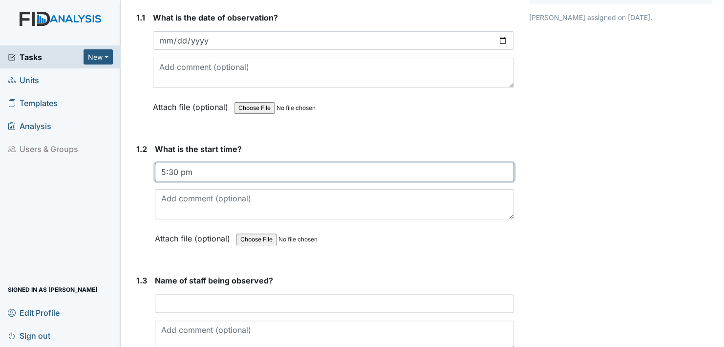
type input "5:30 pm"
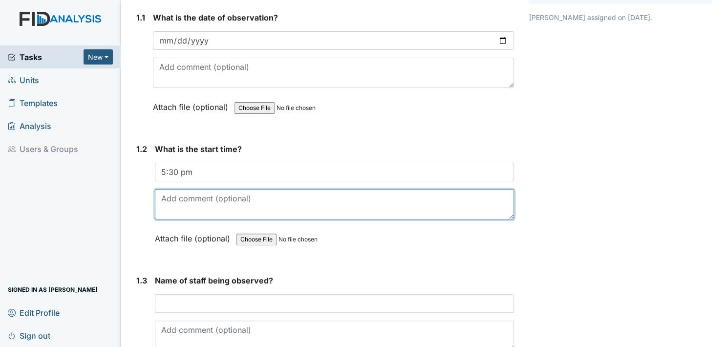
click at [164, 214] on textarea at bounding box center [334, 204] width 359 height 30
type textarea "2nd shift"
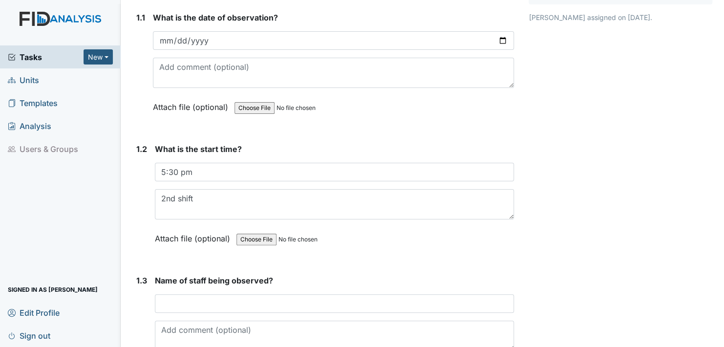
click at [172, 235] on label "Attach file (optional)" at bounding box center [194, 235] width 79 height 17
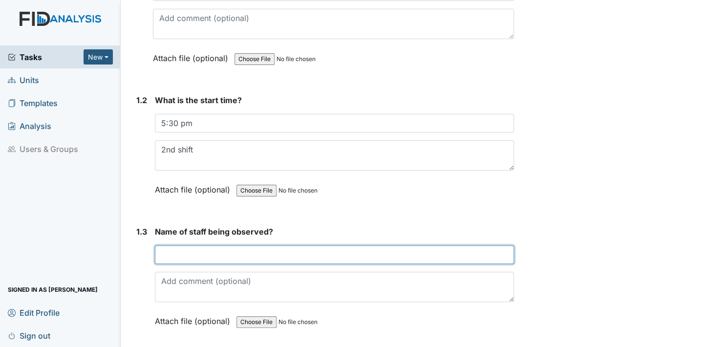
click at [163, 249] on input "text" at bounding box center [334, 254] width 359 height 19
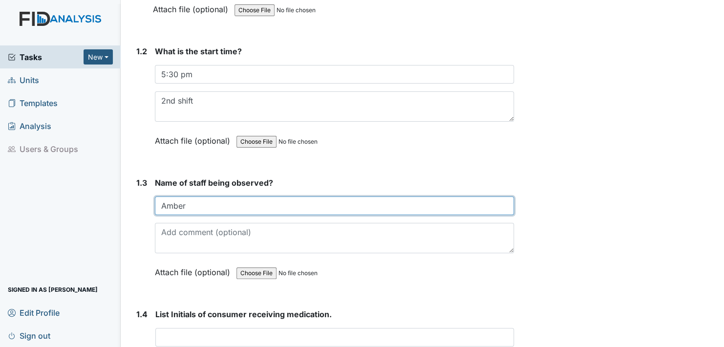
type input "Amber"
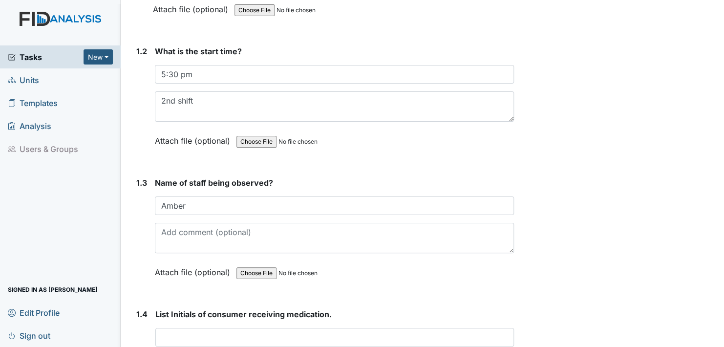
click at [161, 269] on label "Attach file (optional)" at bounding box center [194, 269] width 79 height 17
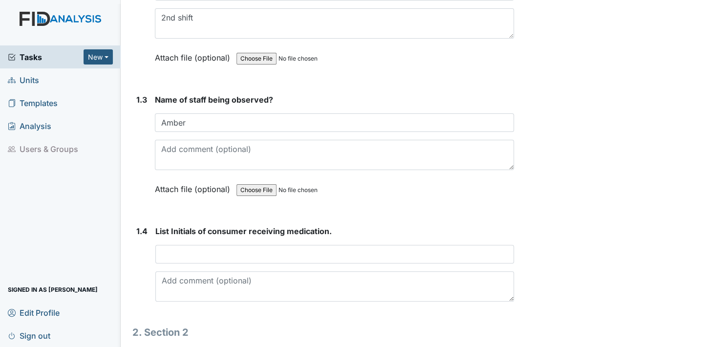
scroll to position [342, 0]
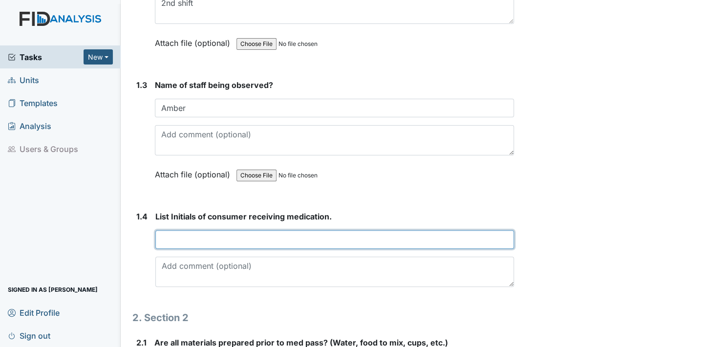
click at [168, 238] on input "text" at bounding box center [334, 239] width 359 height 19
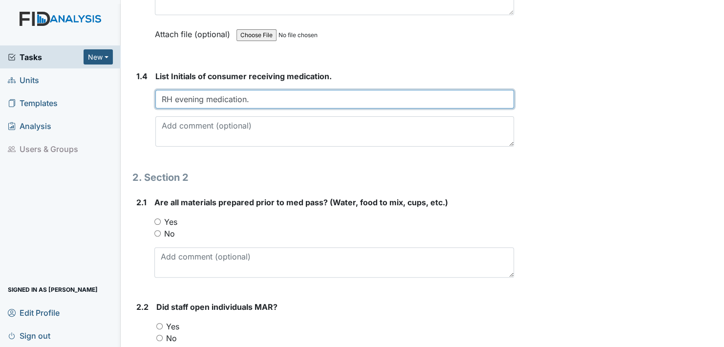
scroll to position [489, 0]
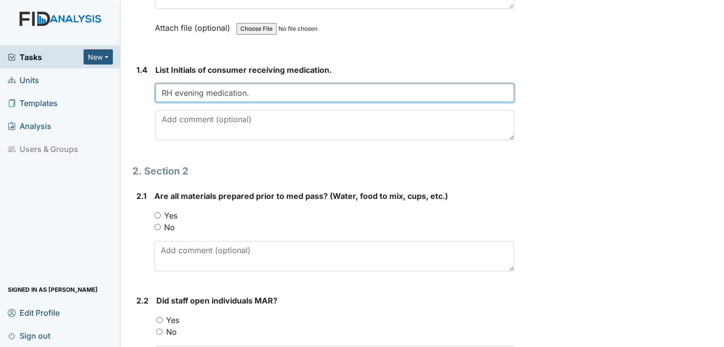
type input "RH evening medication."
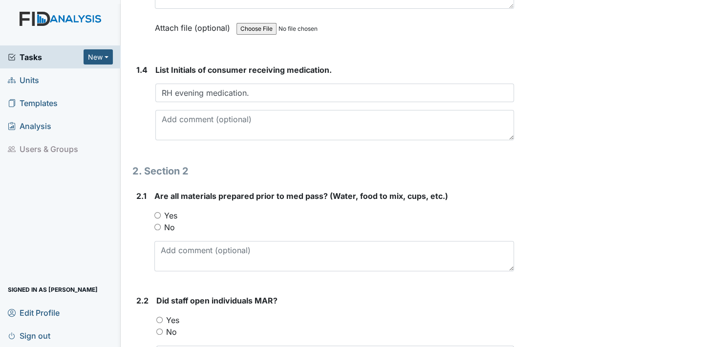
click at [158, 212] on input "Yes" at bounding box center [157, 215] width 6 height 6
radio input "true"
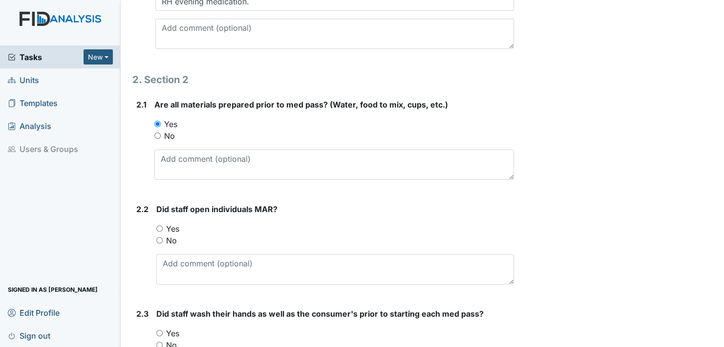
scroll to position [586, 0]
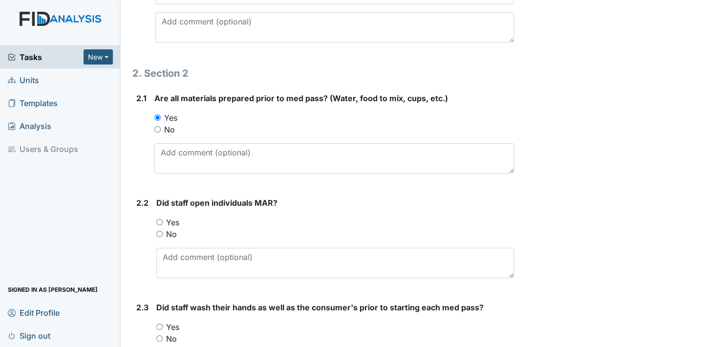
click at [160, 222] on input "Yes" at bounding box center [159, 222] width 6 height 6
radio input "true"
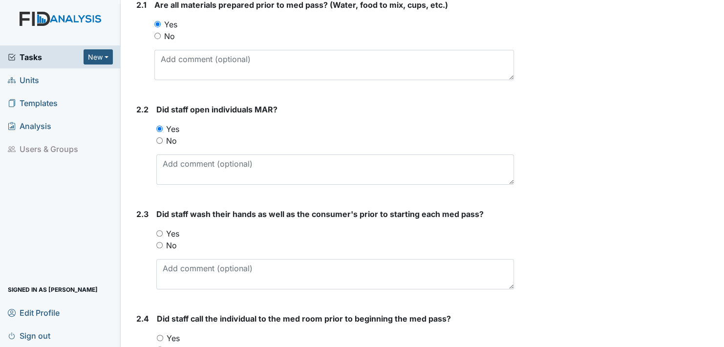
scroll to position [684, 0]
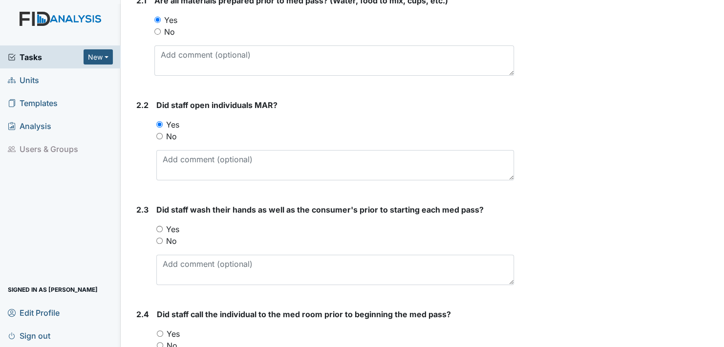
click at [160, 226] on input "Yes" at bounding box center [159, 229] width 6 height 6
radio input "true"
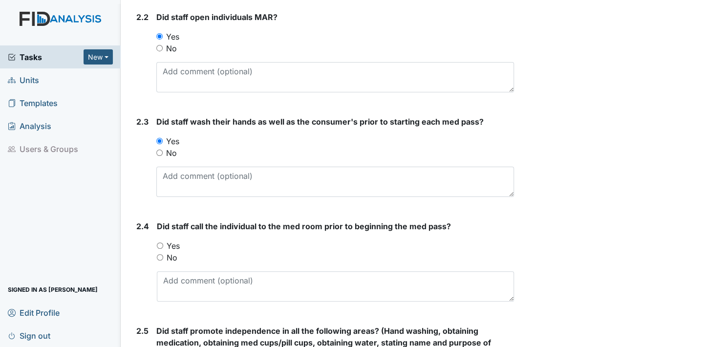
scroll to position [782, 0]
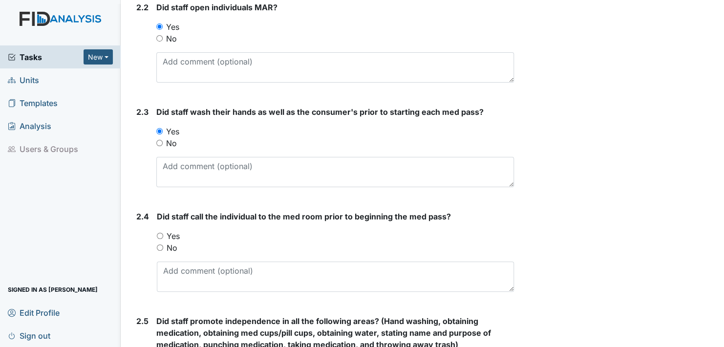
click at [160, 233] on input "Yes" at bounding box center [160, 236] width 6 height 6
radio input "true"
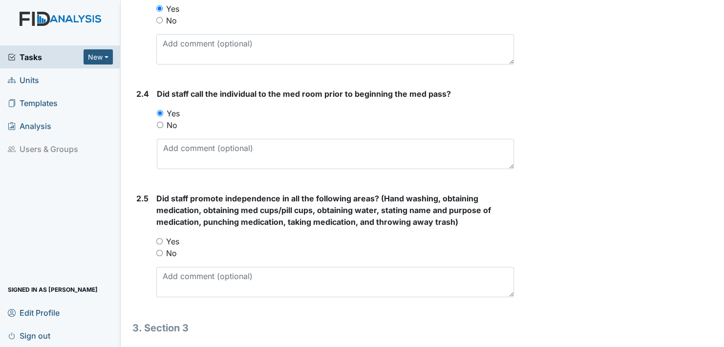
scroll to position [928, 0]
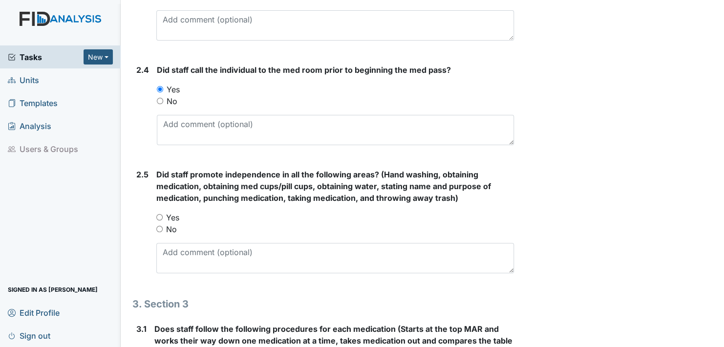
click at [157, 212] on div "Yes" at bounding box center [335, 218] width 358 height 12
click at [160, 215] on input "Yes" at bounding box center [159, 217] width 6 height 6
radio input "true"
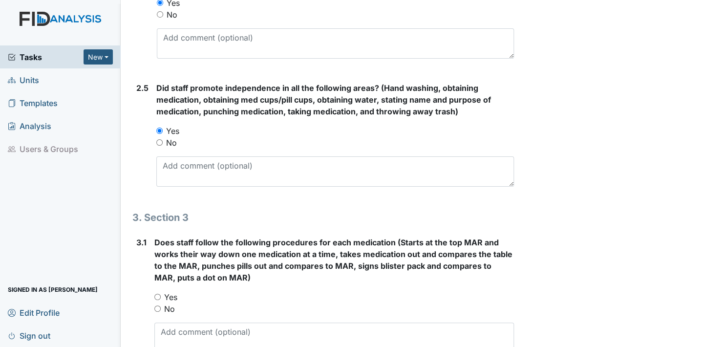
scroll to position [1026, 0]
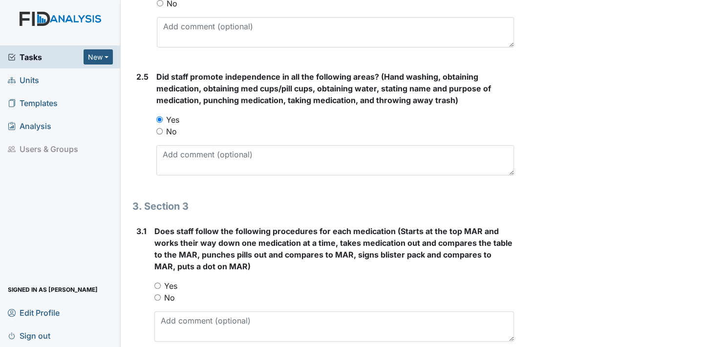
click at [157, 282] on input "Yes" at bounding box center [157, 285] width 6 height 6
radio input "true"
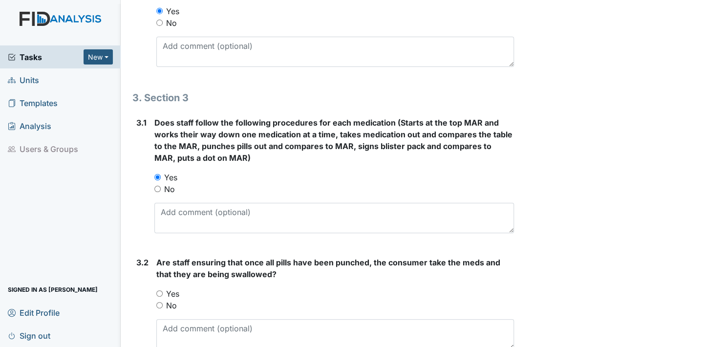
scroll to position [1172, 0]
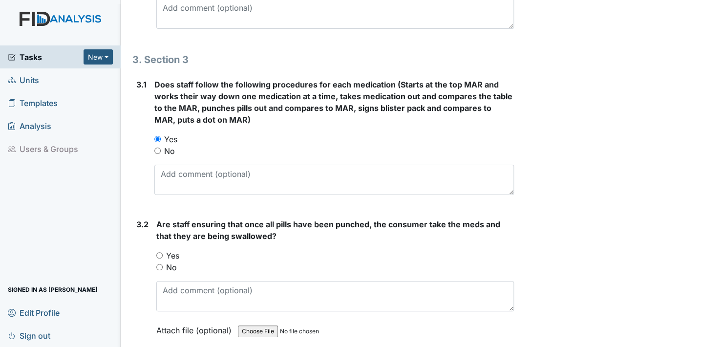
click at [160, 252] on input "Yes" at bounding box center [159, 255] width 6 height 6
radio input "true"
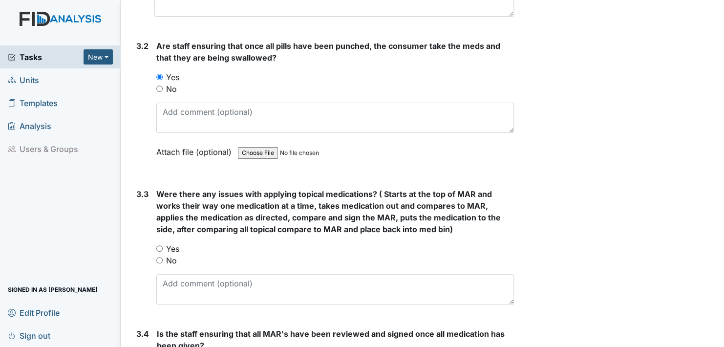
scroll to position [1368, 0]
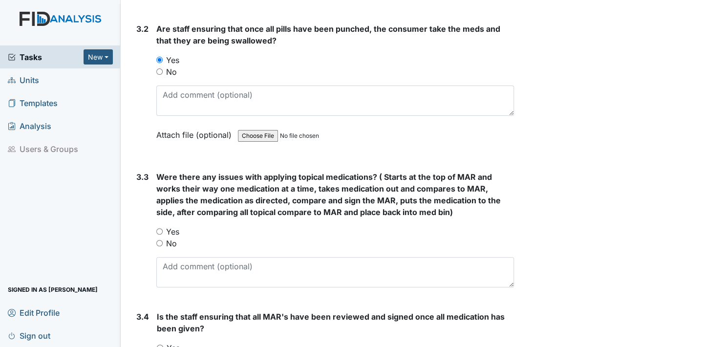
click at [161, 228] on input "Yes" at bounding box center [159, 231] width 6 height 6
radio input "true"
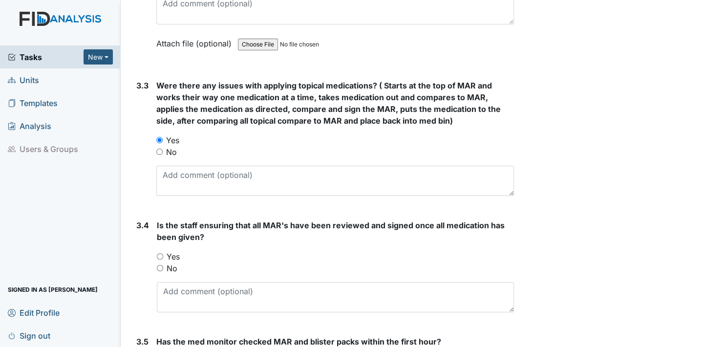
scroll to position [1466, 0]
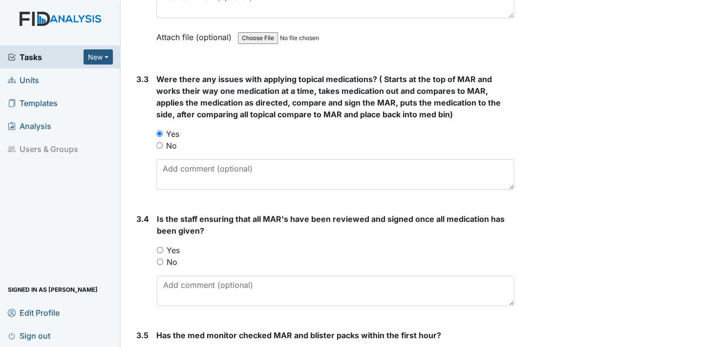
click at [160, 247] on input "Yes" at bounding box center [160, 250] width 6 height 6
radio input "true"
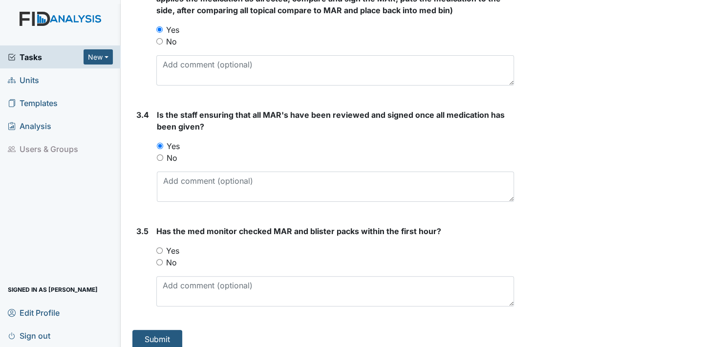
scroll to position [1575, 0]
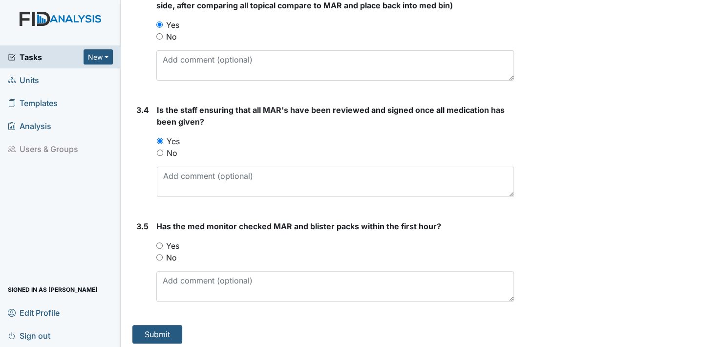
drag, startPoint x: 159, startPoint y: 240, endPoint x: 157, endPoint y: 253, distance: 13.3
click at [159, 243] on input "Yes" at bounding box center [159, 245] width 6 height 6
radio input "true"
click at [158, 328] on button "Submit" at bounding box center [157, 334] width 50 height 19
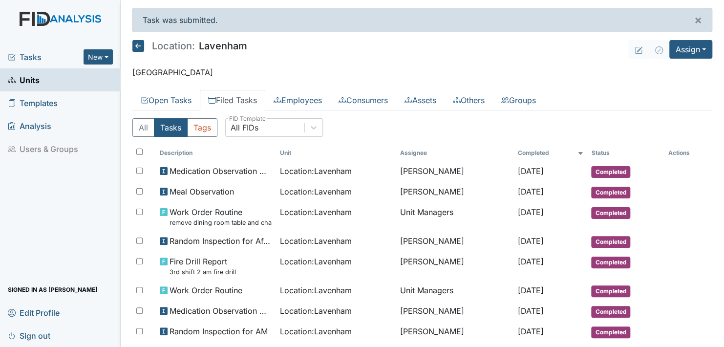
click at [230, 94] on link "Filed Tasks" at bounding box center [232, 100] width 65 height 21
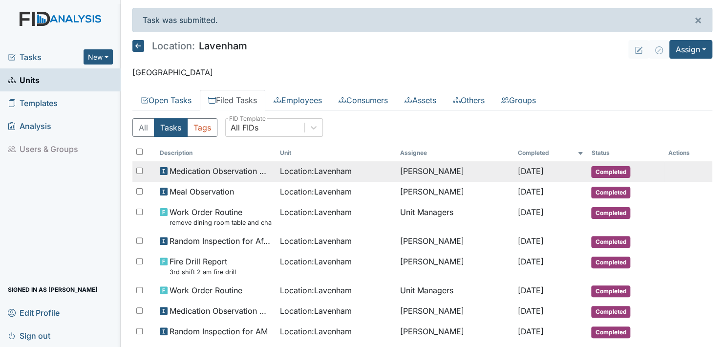
click at [603, 169] on span "Completed" at bounding box center [610, 172] width 39 height 12
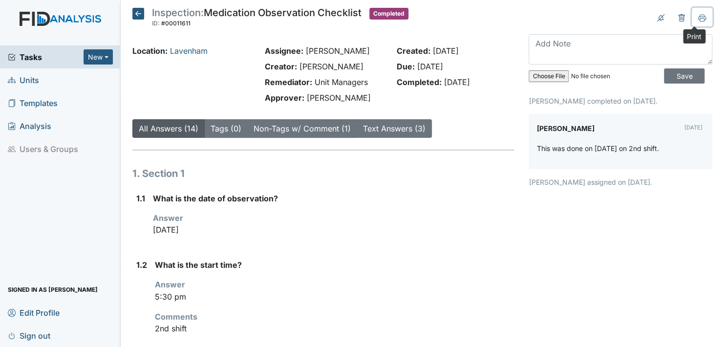
click at [698, 18] on icon at bounding box center [702, 18] width 8 height 8
